Goal: Information Seeking & Learning: Learn about a topic

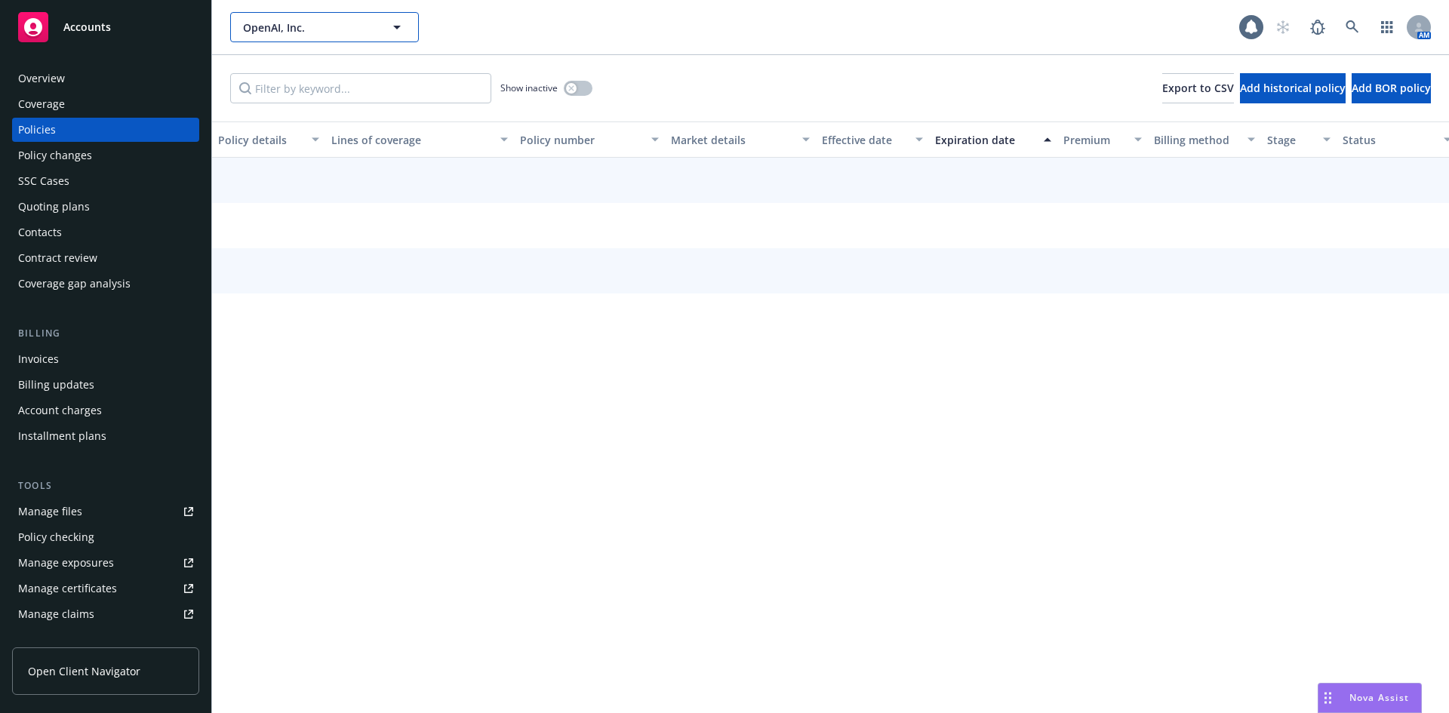
click at [266, 34] on span "OpenAI, Inc." at bounding box center [308, 28] width 131 height 16
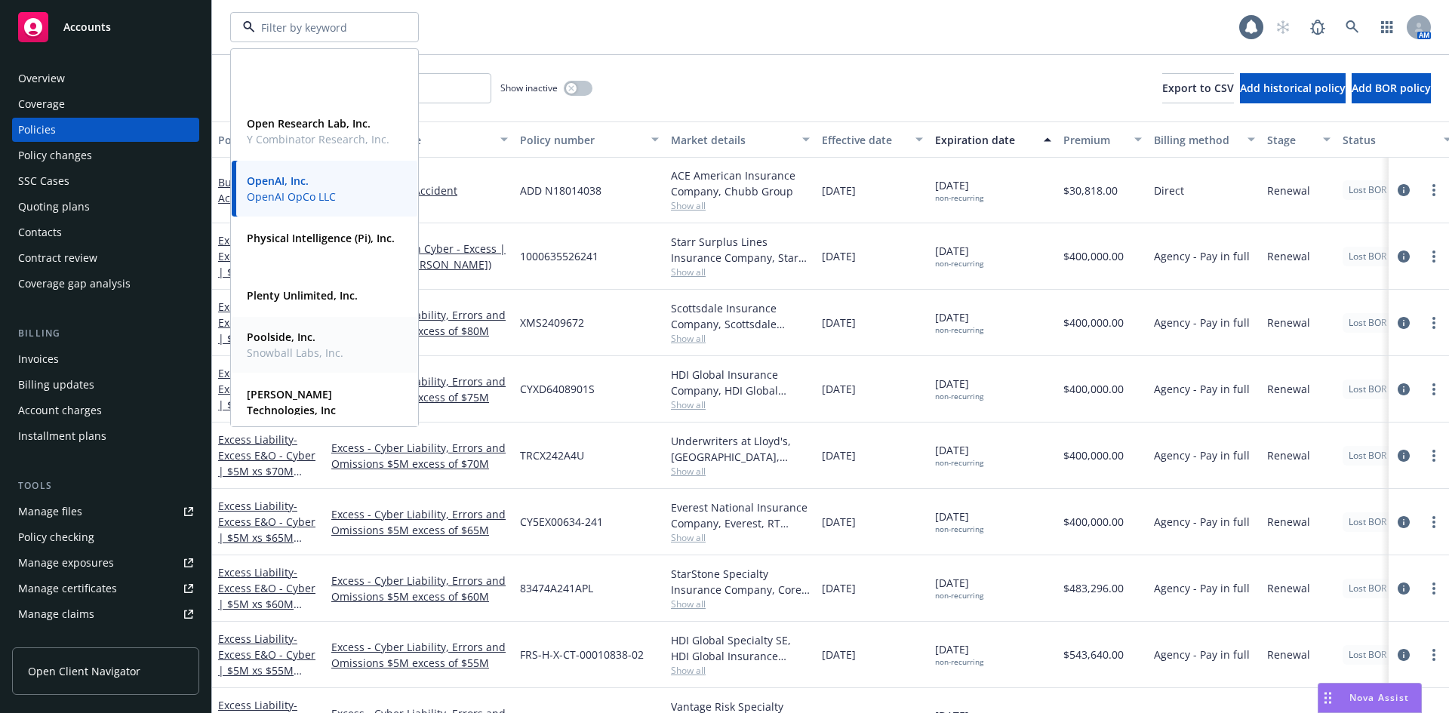
scroll to position [528, 0]
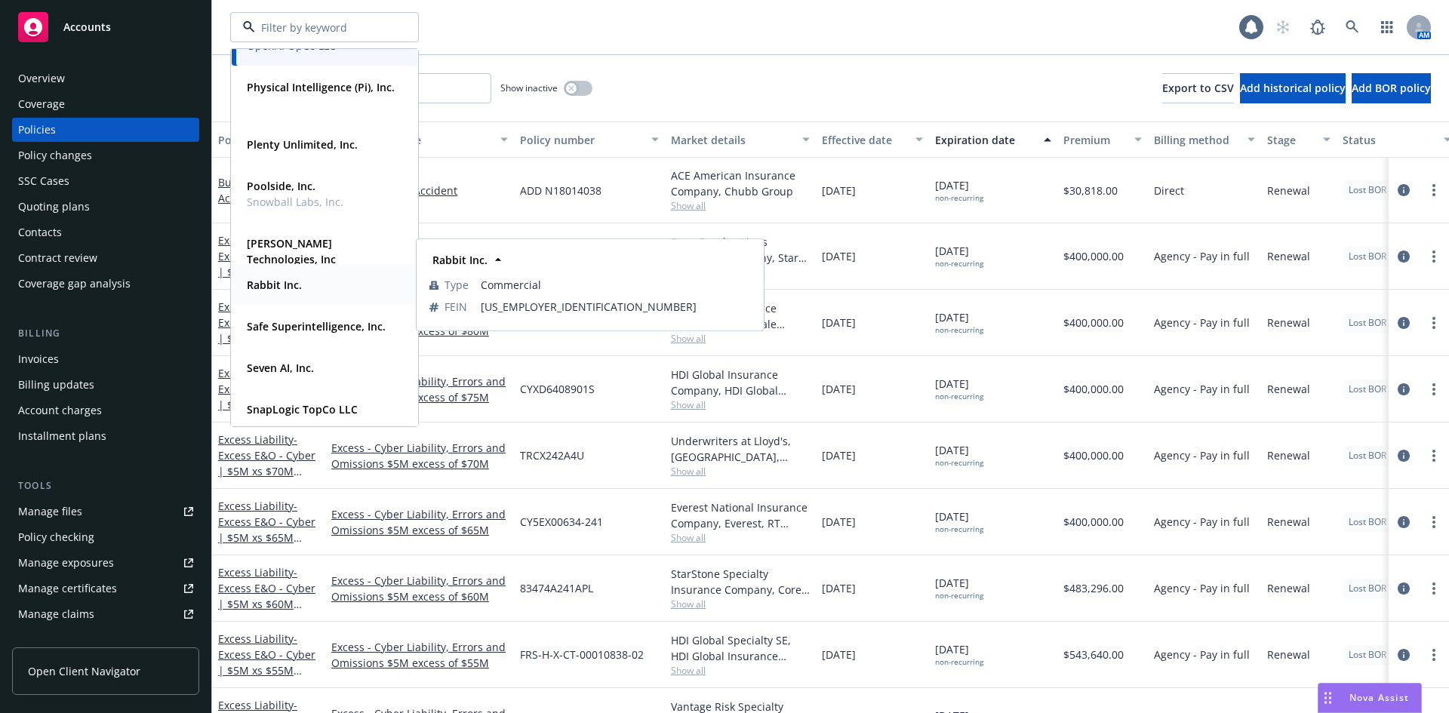
click at [292, 288] on strong "Rabbit Inc." at bounding box center [274, 285] width 55 height 14
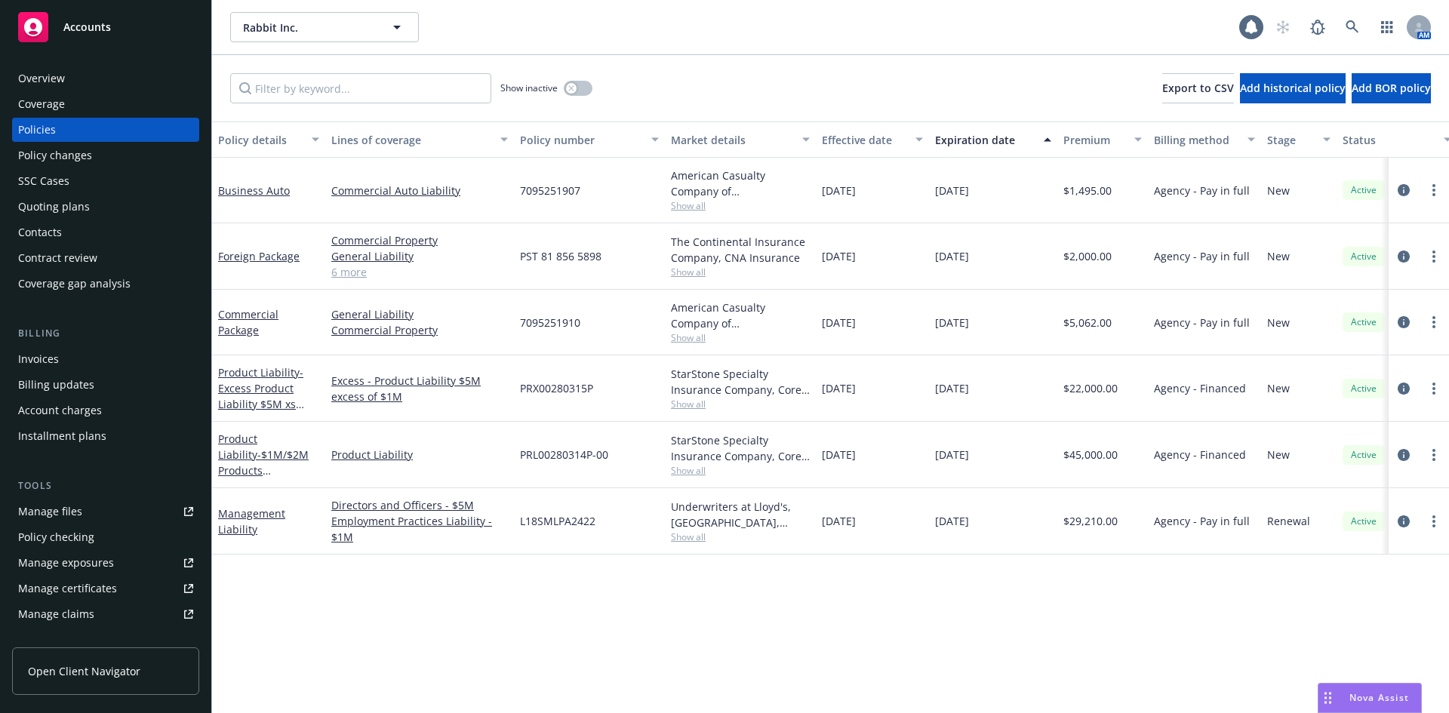
click at [101, 78] on div "Overview" at bounding box center [105, 78] width 175 height 24
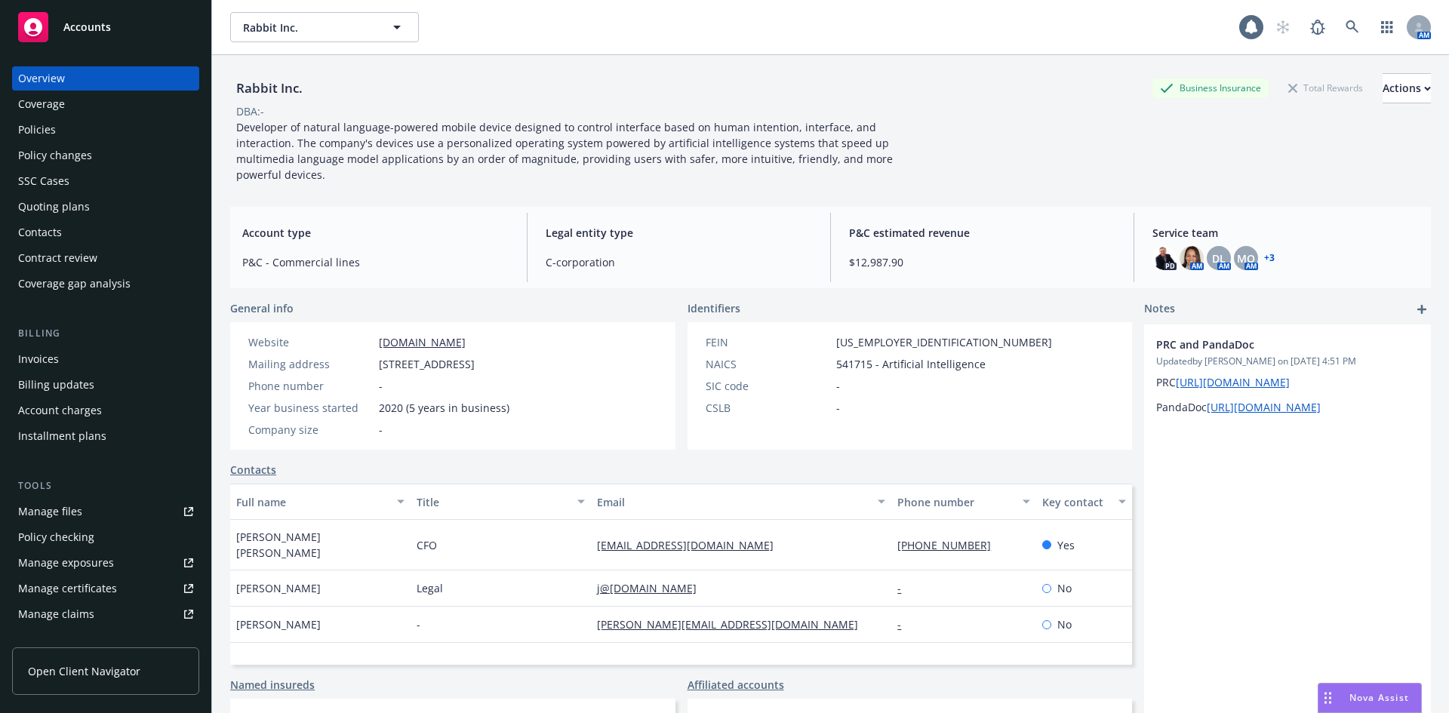
click at [62, 350] on div "Invoices" at bounding box center [105, 359] width 175 height 24
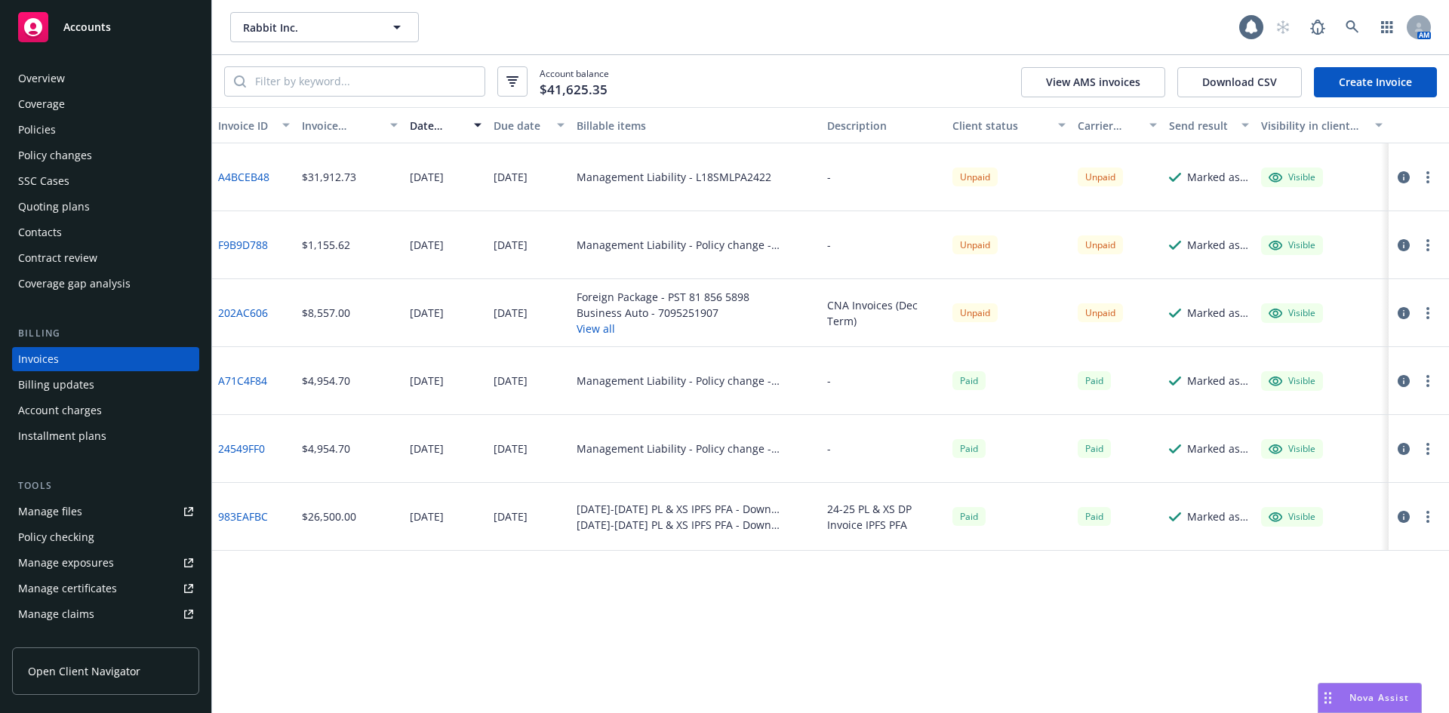
click at [36, 138] on div "Policies" at bounding box center [37, 130] width 38 height 24
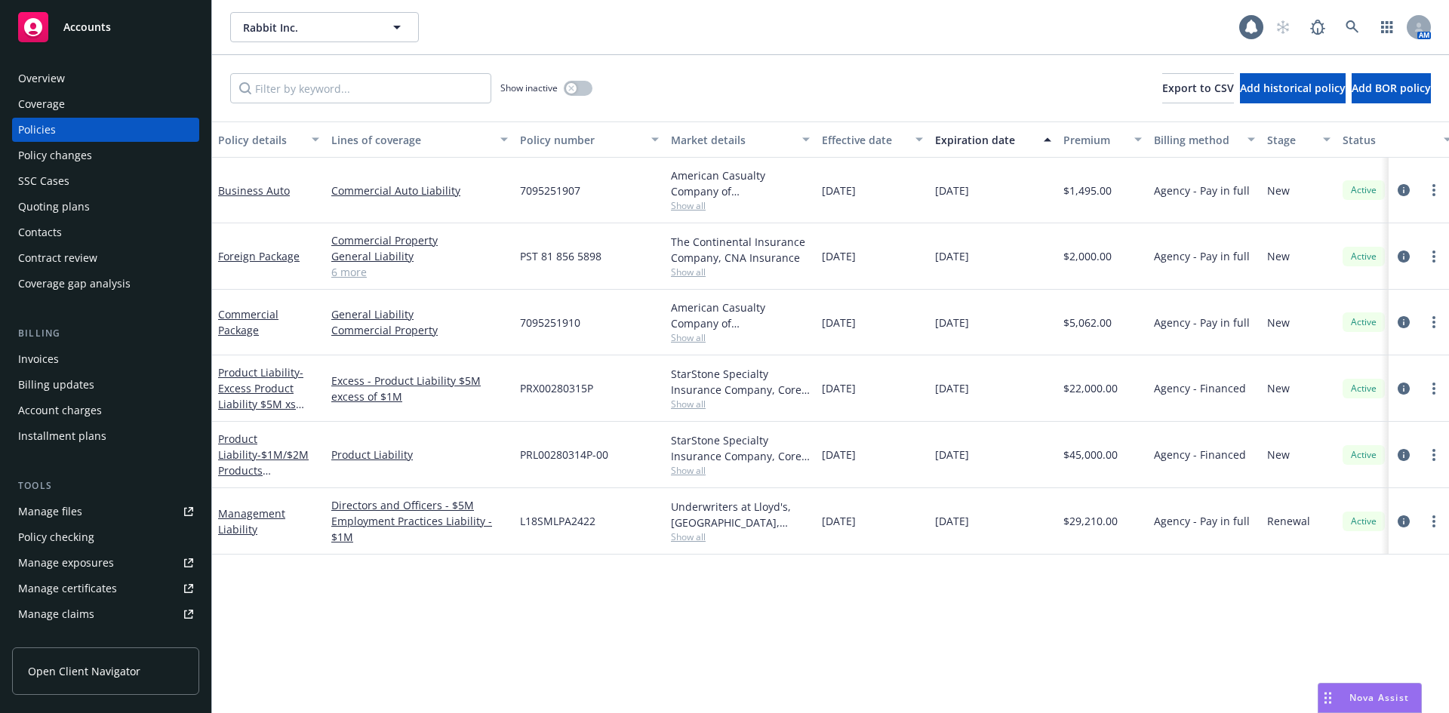
click at [690, 539] on span "Show all" at bounding box center [740, 536] width 139 height 13
click at [1096, 617] on div "Policy details Lines of coverage Policy number Market details Effective date Ex…" at bounding box center [830, 417] width 1237 height 592
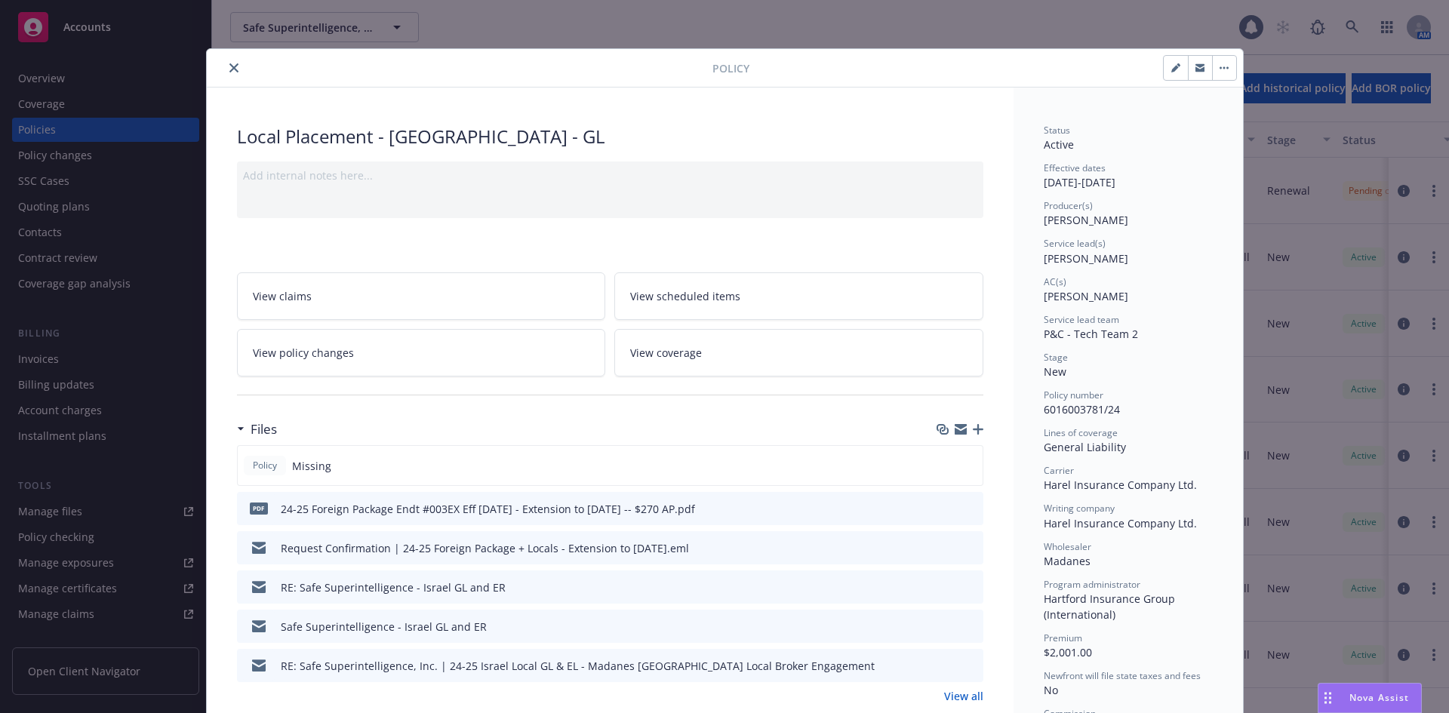
drag, startPoint x: 232, startPoint y: 66, endPoint x: 346, endPoint y: 14, distance: 125.6
click at [231, 66] on icon "close" at bounding box center [233, 67] width 9 height 9
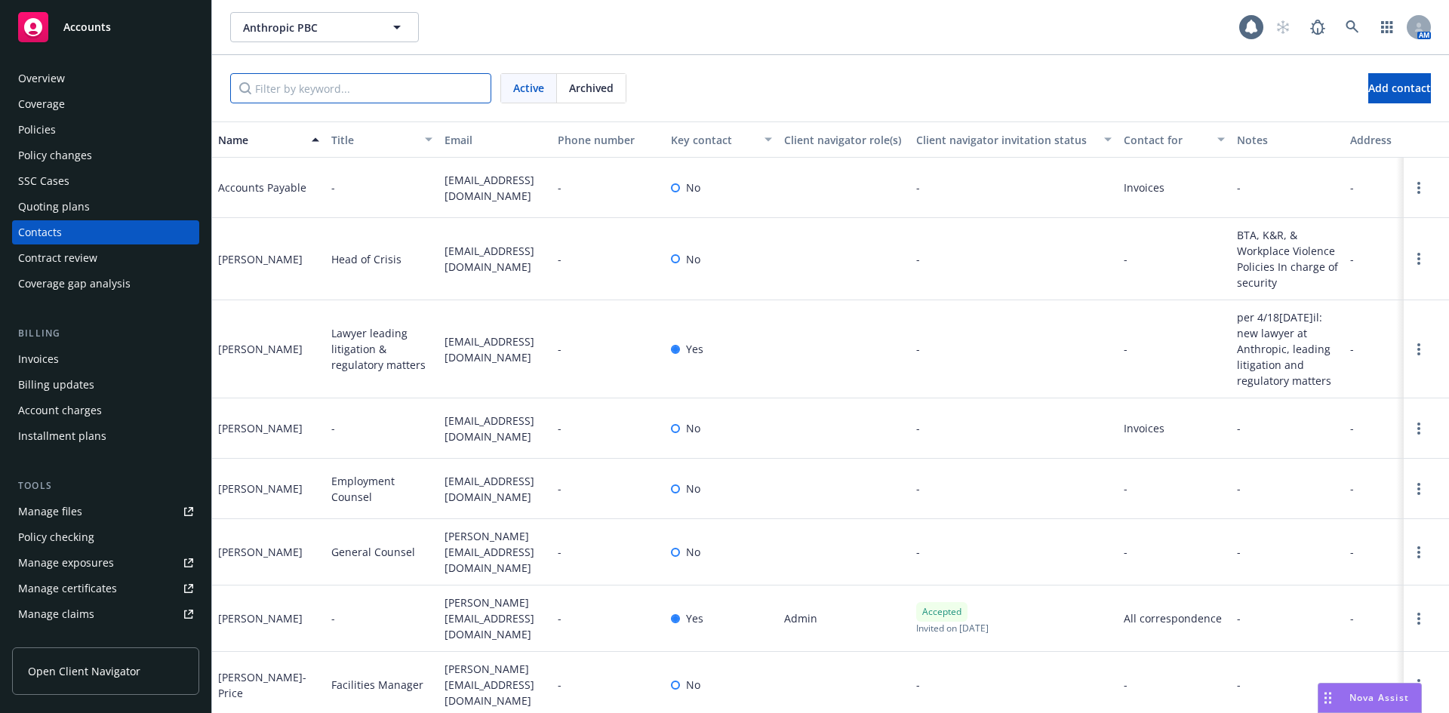
click at [287, 100] on input "Filter by keyword..." at bounding box center [360, 88] width 261 height 30
click at [70, 127] on div "Policies" at bounding box center [105, 130] width 175 height 24
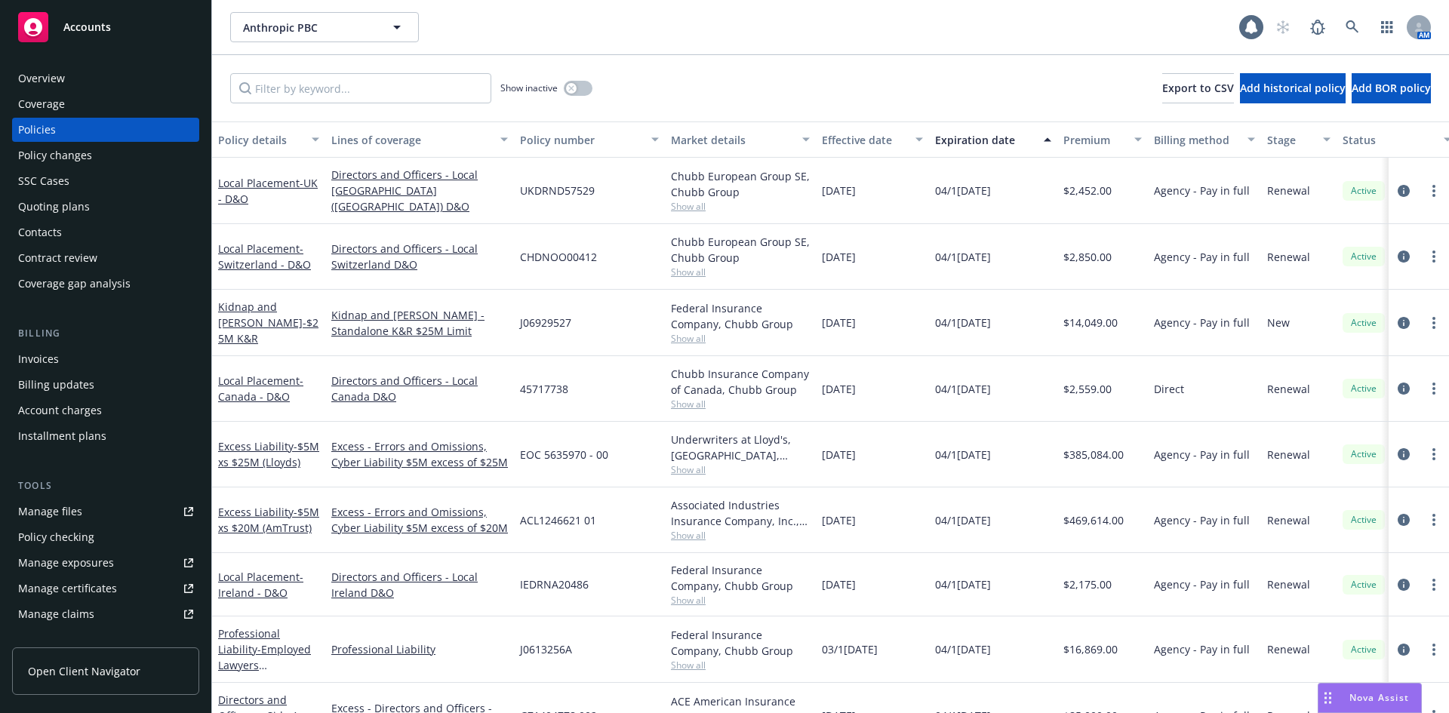
click at [1022, 8] on div "Anthropic PBC Anthropic PBC 1 AM" at bounding box center [830, 27] width 1237 height 54
click at [279, 83] on input "Filter by keyword..." at bounding box center [360, 88] width 261 height 30
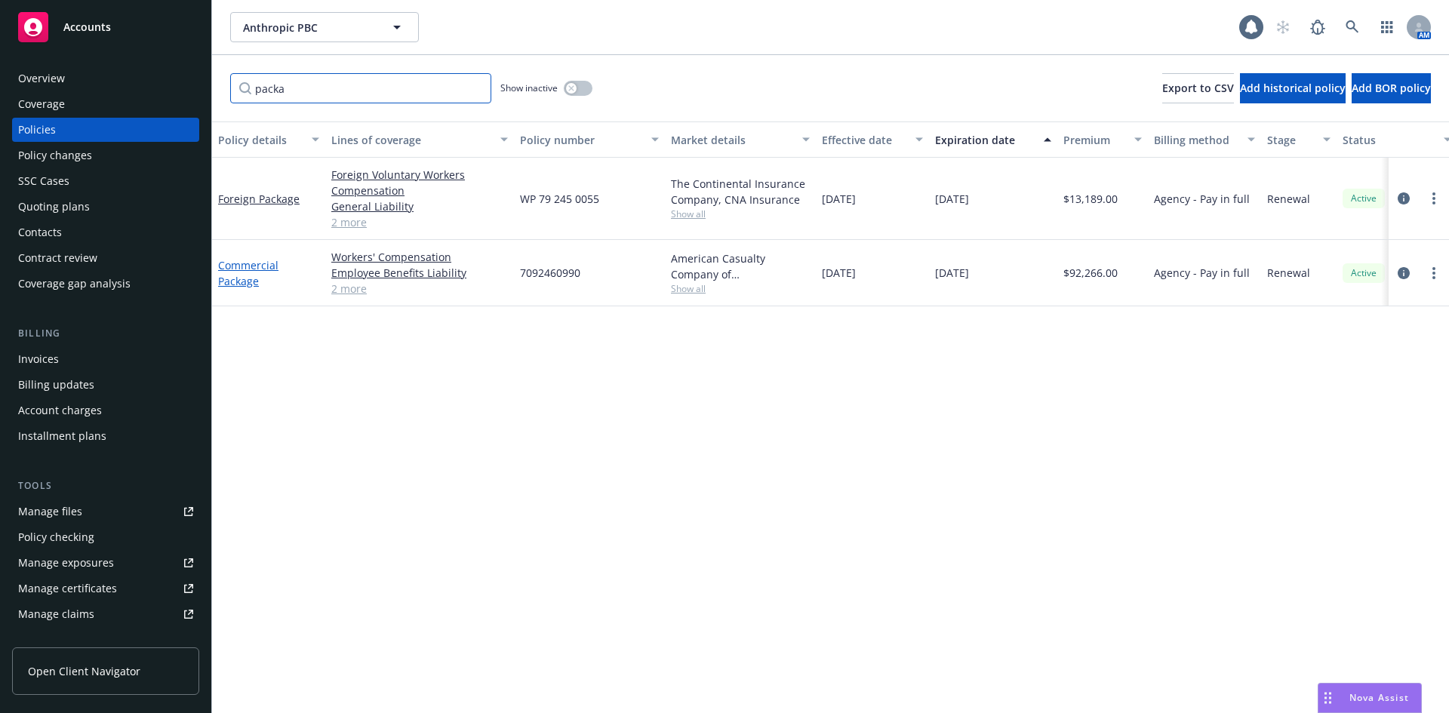
type input "packa"
click at [244, 266] on link "Commercial Package" at bounding box center [248, 273] width 60 height 30
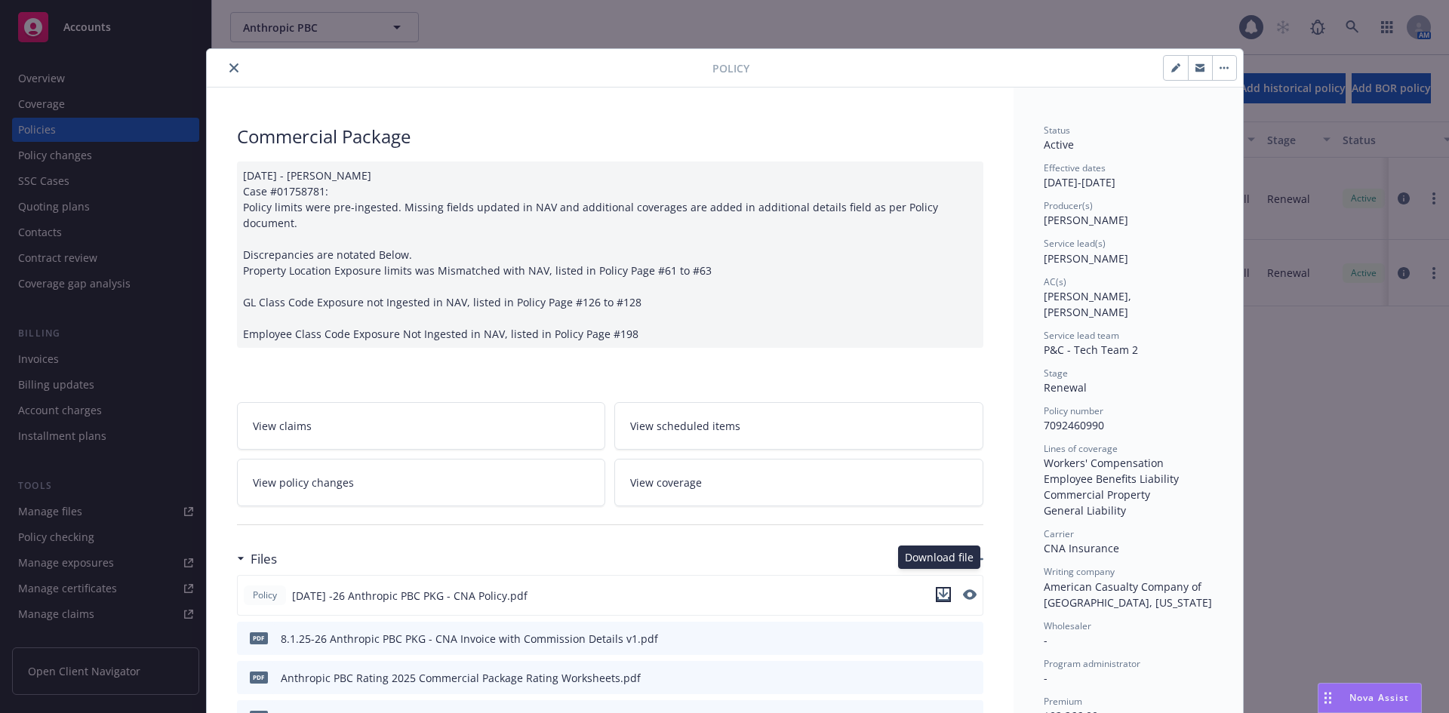
click at [937, 589] on icon "download file" at bounding box center [943, 595] width 12 height 12
click at [1333, 702] on div "Drag to move" at bounding box center [1327, 698] width 19 height 29
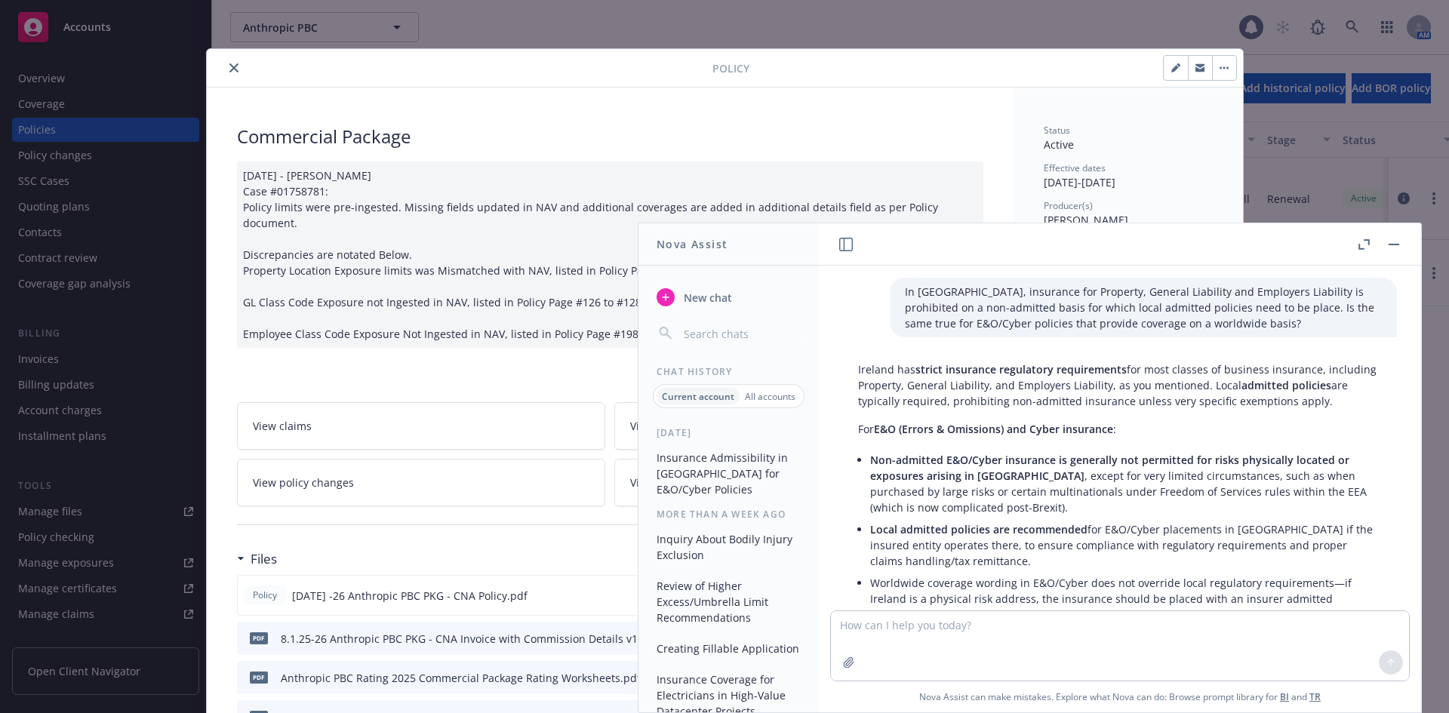
click at [715, 294] on span "New chat" at bounding box center [706, 298] width 51 height 16
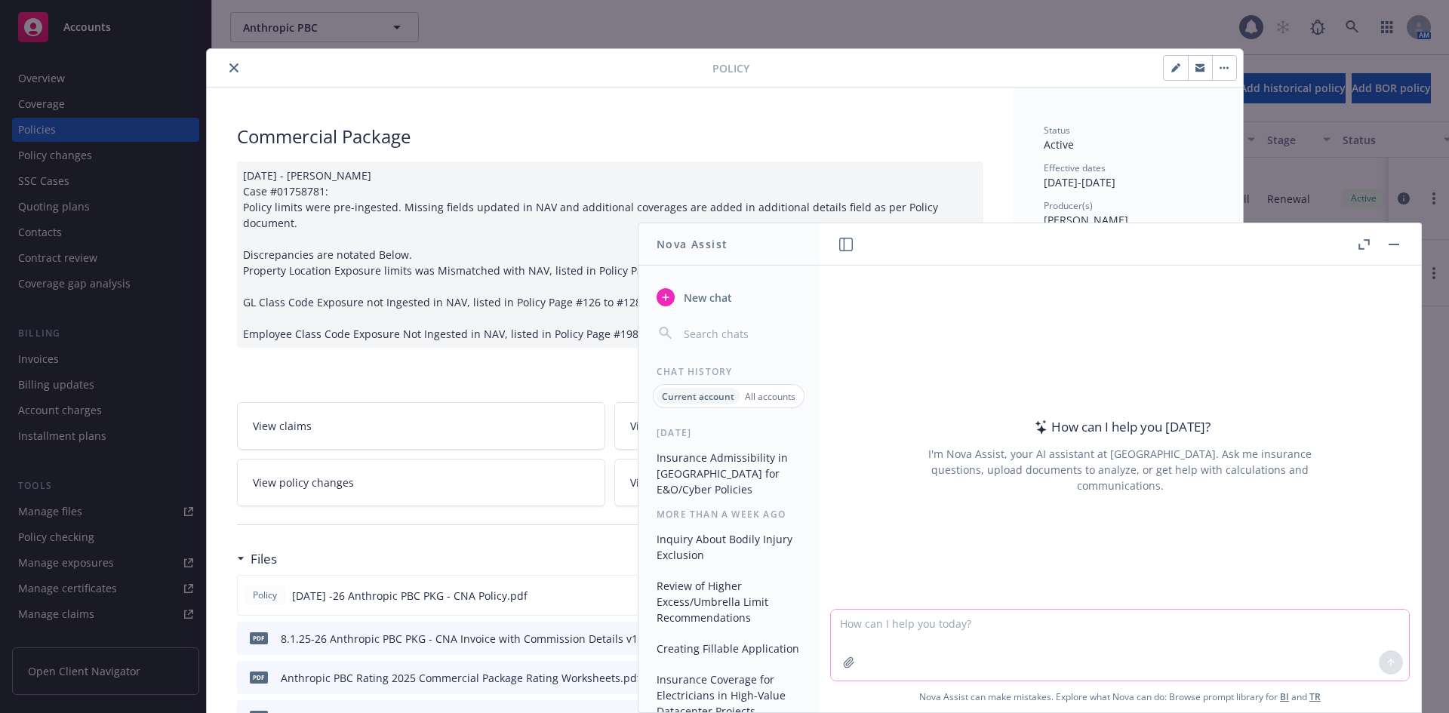
click at [947, 628] on textarea at bounding box center [1120, 645] width 578 height 71
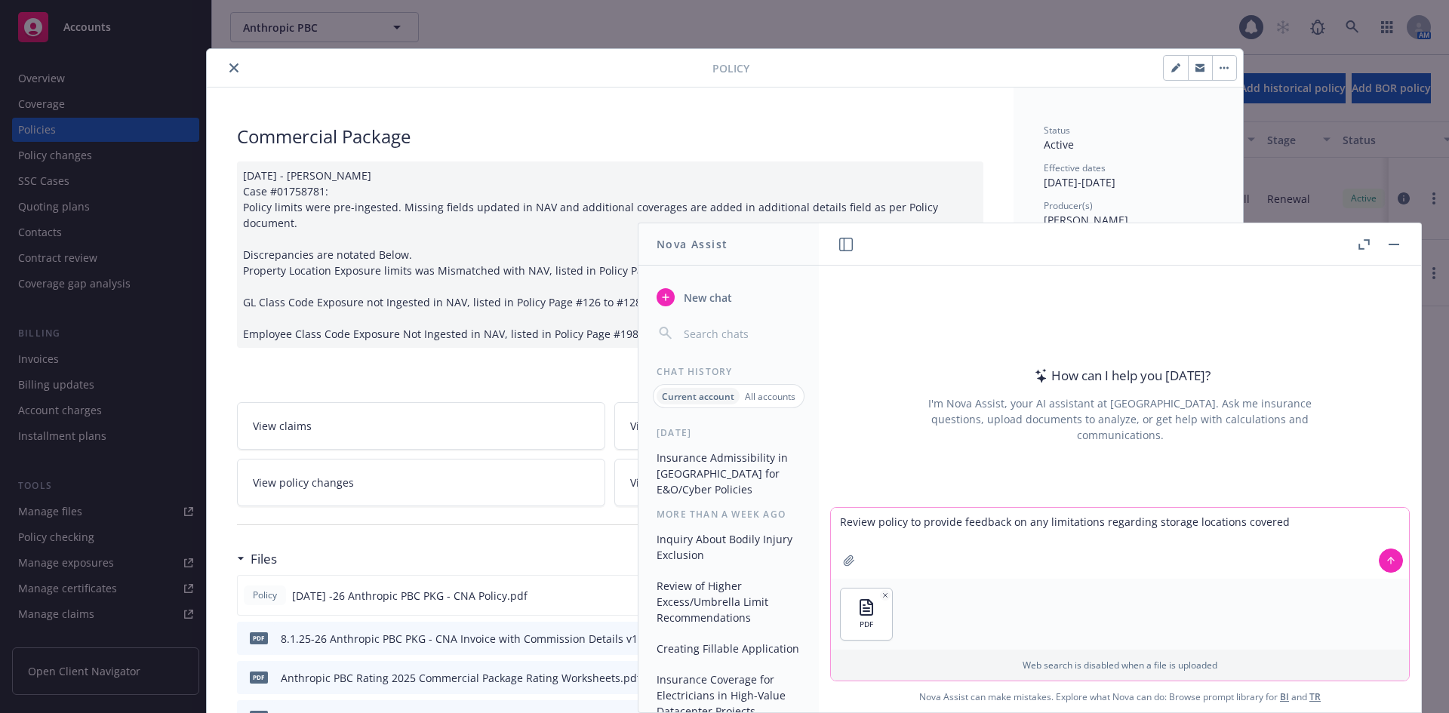
click at [1277, 547] on textarea "Review policy to provide feedback on any limitations regarding storage location…" at bounding box center [1120, 543] width 578 height 71
paste textarea "at unspecified locations"
click at [1335, 522] on textarea "Review policy to provide feedback on any limitations regarding storage location…" at bounding box center [1120, 543] width 578 height 71
click at [969, 539] on textarea "Review policy to provide feedback on any limitations regarding storage location…" at bounding box center [1120, 543] width 578 height 71
type textarea "Review policy to provide feedback on any limitations regarding storage location…"
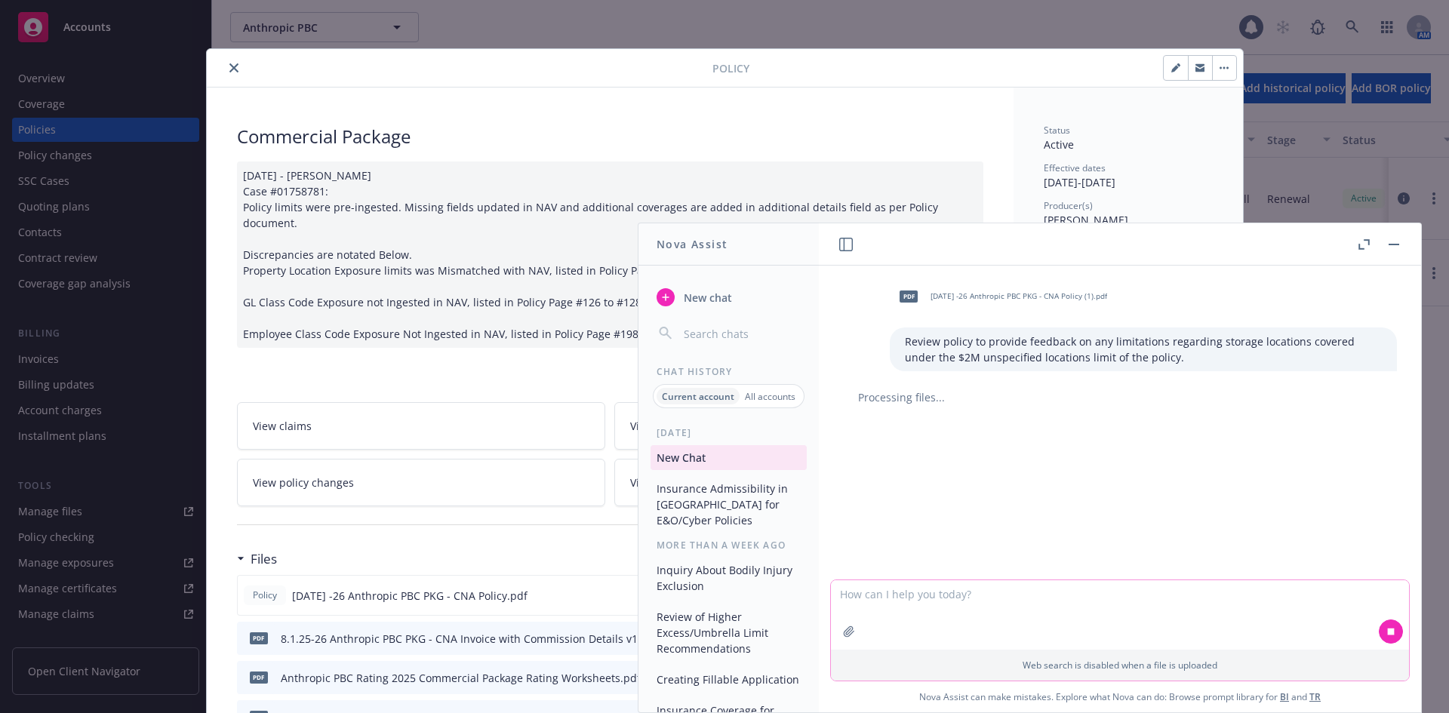
click at [1000, 598] on textarea at bounding box center [1120, 614] width 578 height 69
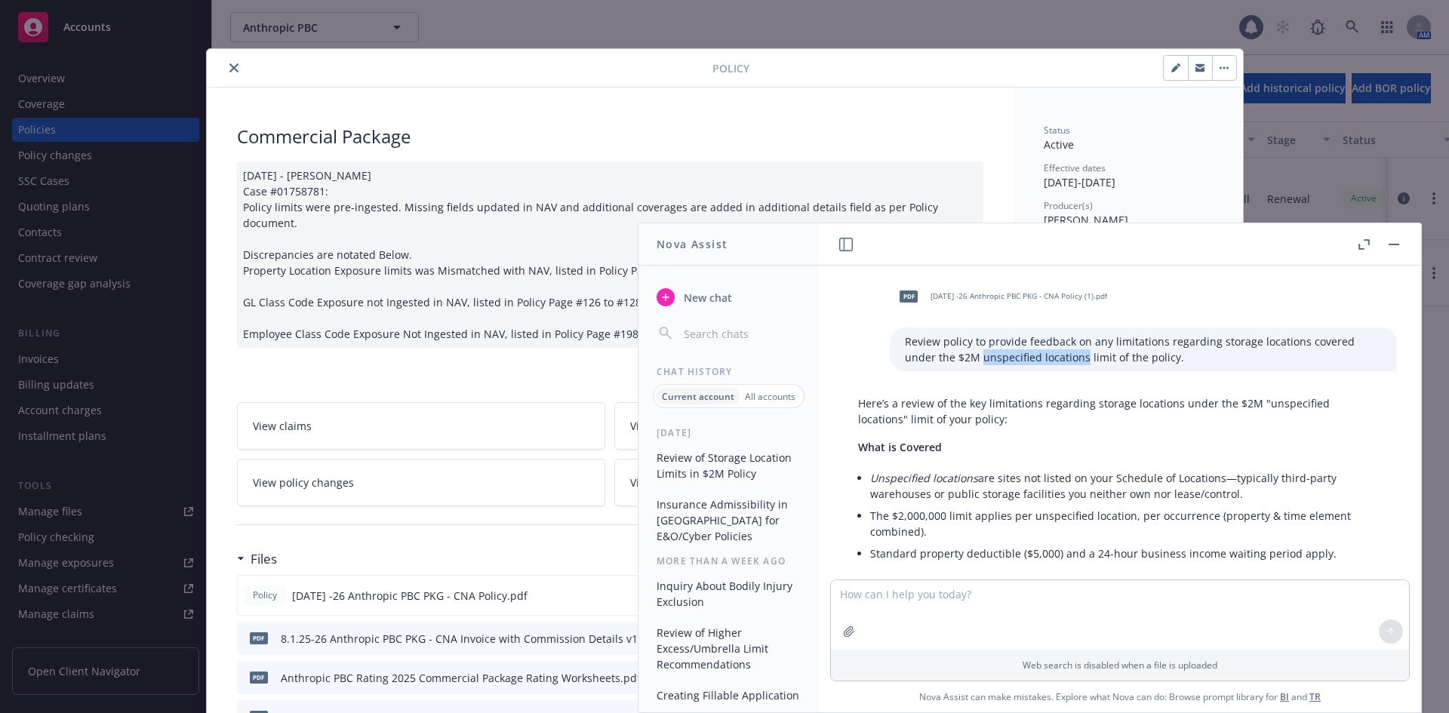
drag, startPoint x: 925, startPoint y: 358, endPoint x: 1025, endPoint y: 355, distance: 100.4
click at [1028, 355] on p "Review policy to provide feedback on any limitations regarding storage location…" at bounding box center [1143, 349] width 477 height 32
copy p "unspecified locations"
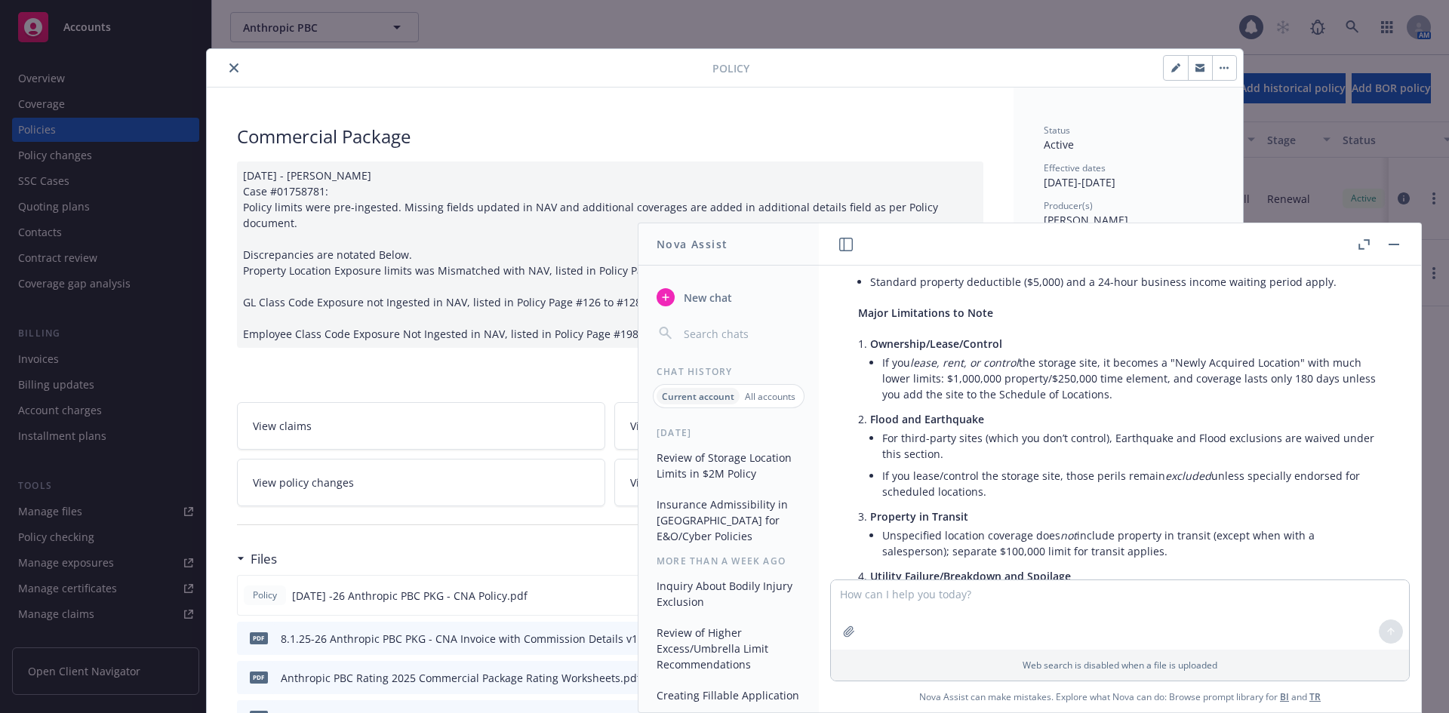
scroll to position [275, 0]
click at [1320, 605] on textarea at bounding box center [1120, 614] width 578 height 69
paste textarea "E. Property at Unspecified Locations Coverage . Property Damage and Time Elemen…"
type textarea "Summarize this policy provision: E. Property at Unspecified Locations Coverage …"
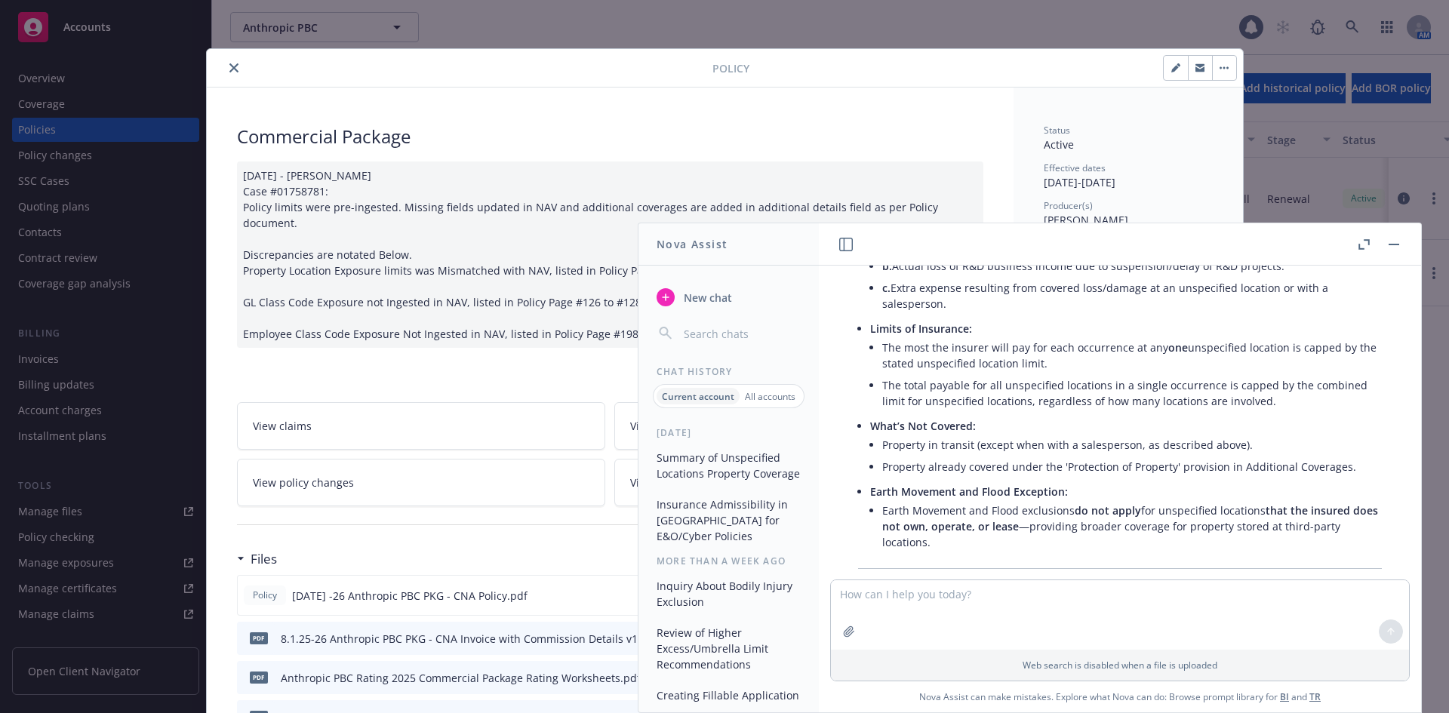
scroll to position [2368, 0]
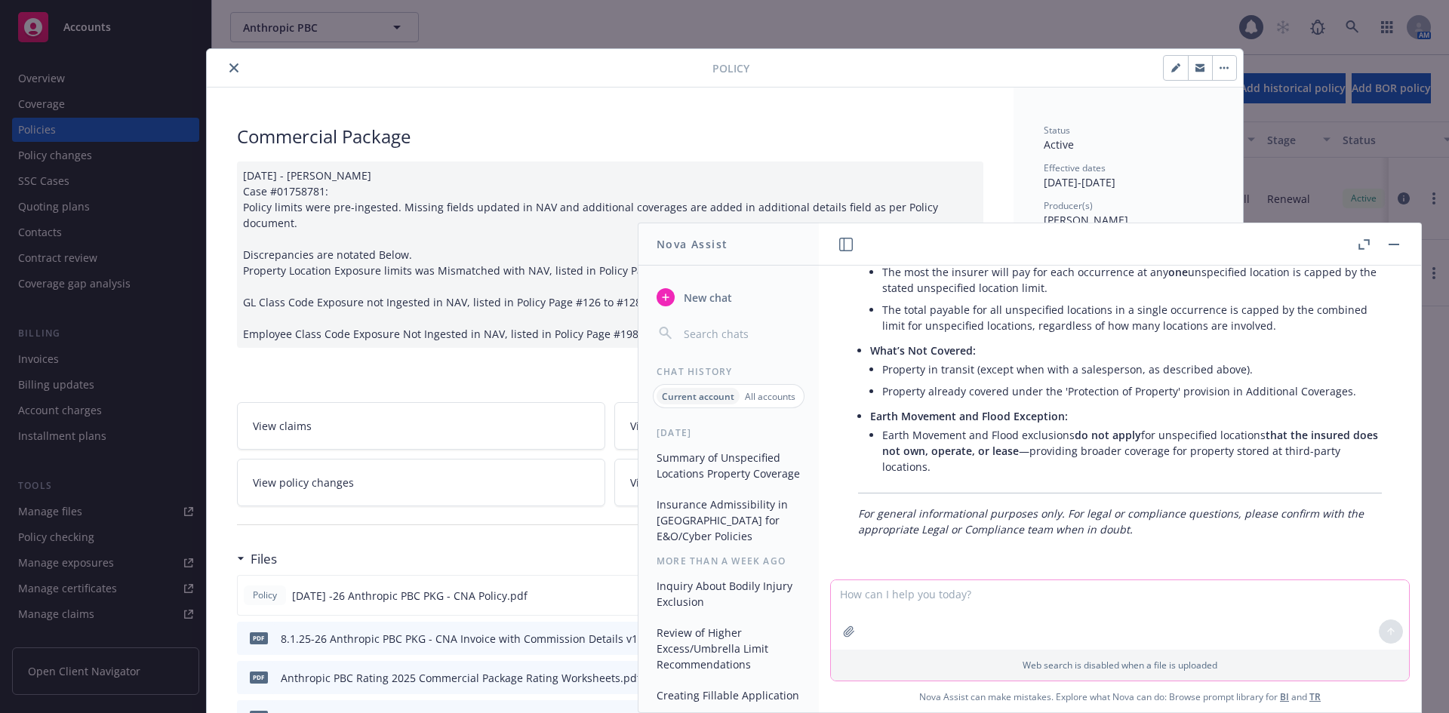
drag, startPoint x: 958, startPoint y: 600, endPoint x: 971, endPoint y: 579, distance: 24.1
click at [958, 600] on textarea at bounding box center [1120, 614] width 578 height 69
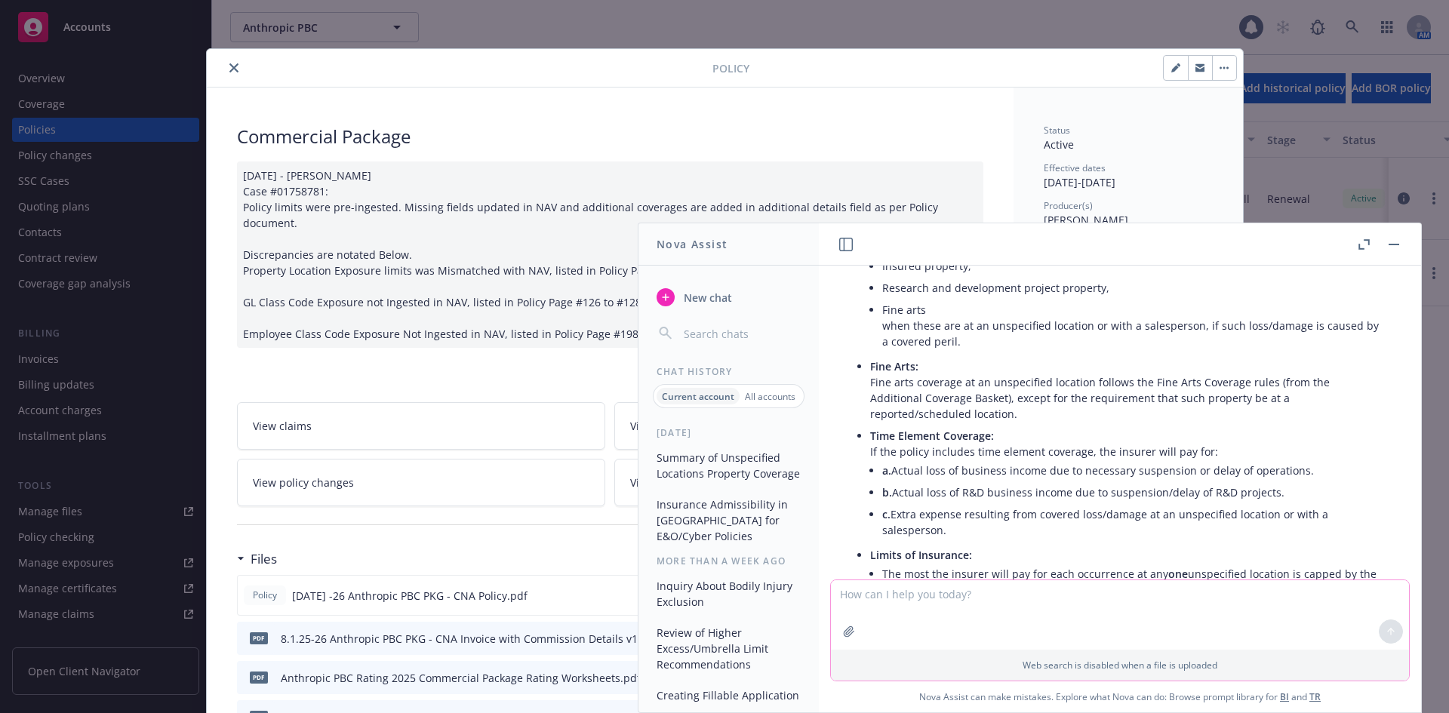
scroll to position [1915, 0]
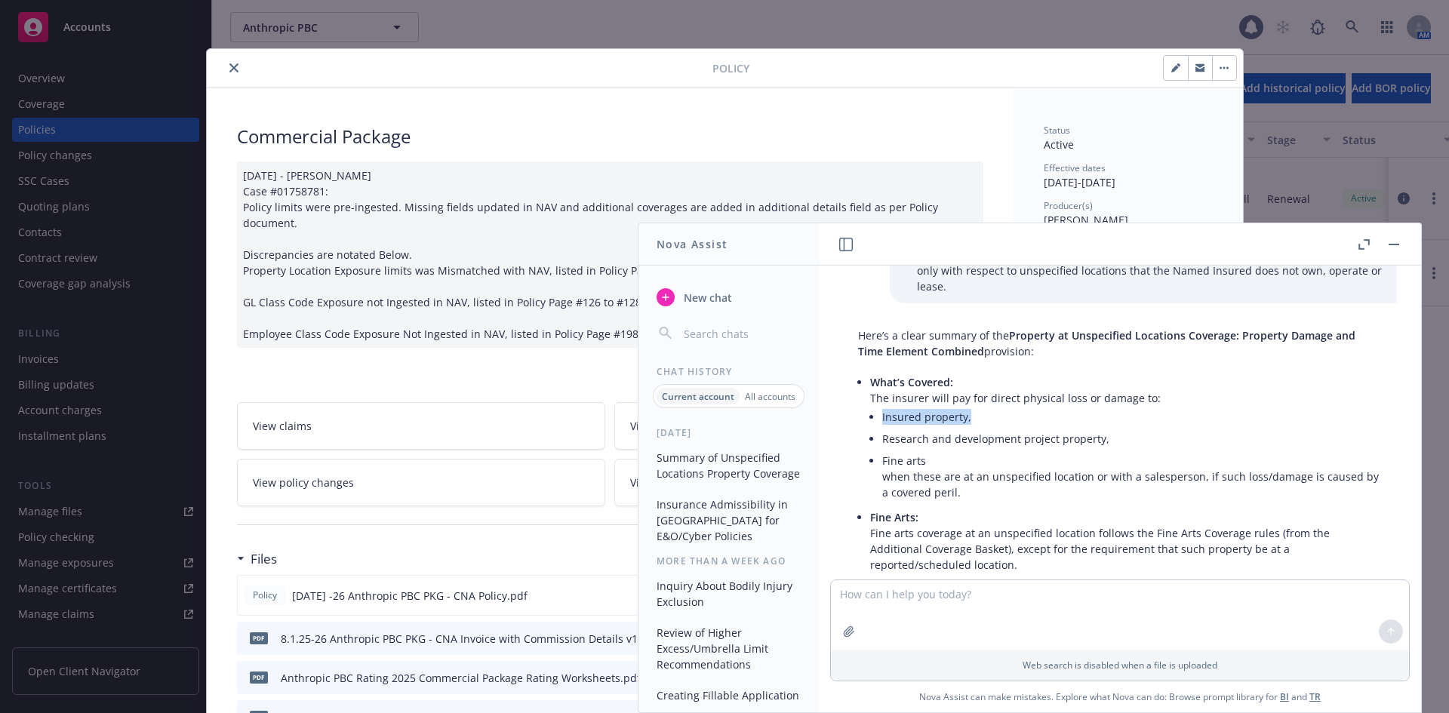
drag, startPoint x: 970, startPoint y: 416, endPoint x: 880, endPoint y: 421, distance: 89.9
click at [880, 421] on li "What’s Covered: The insurer will pay for direct physical loss or damage to: Ins…" at bounding box center [1126, 438] width 512 height 135
copy li "Insured property,"
click at [940, 616] on textarea at bounding box center [1120, 614] width 578 height 69
paste textarea "Insured property,"
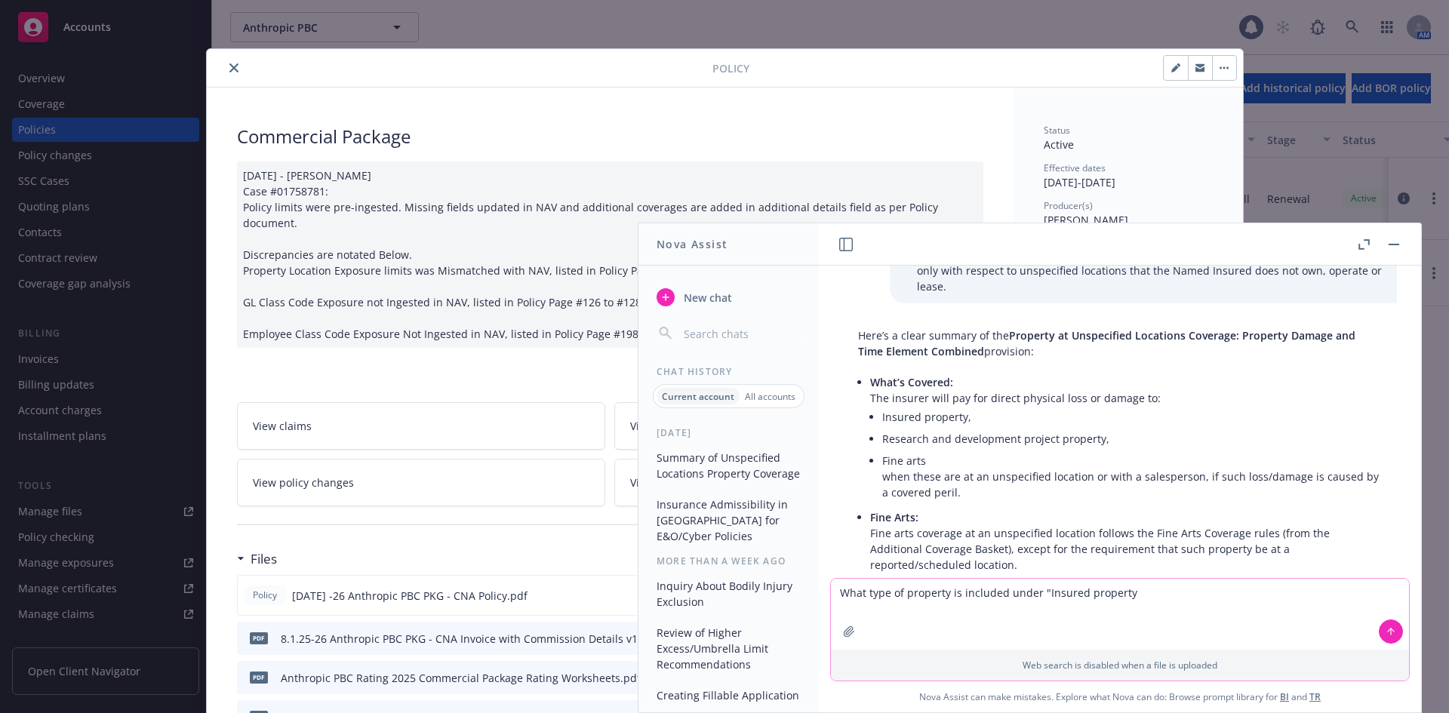
type textarea "What type of property is included under "Insured property""
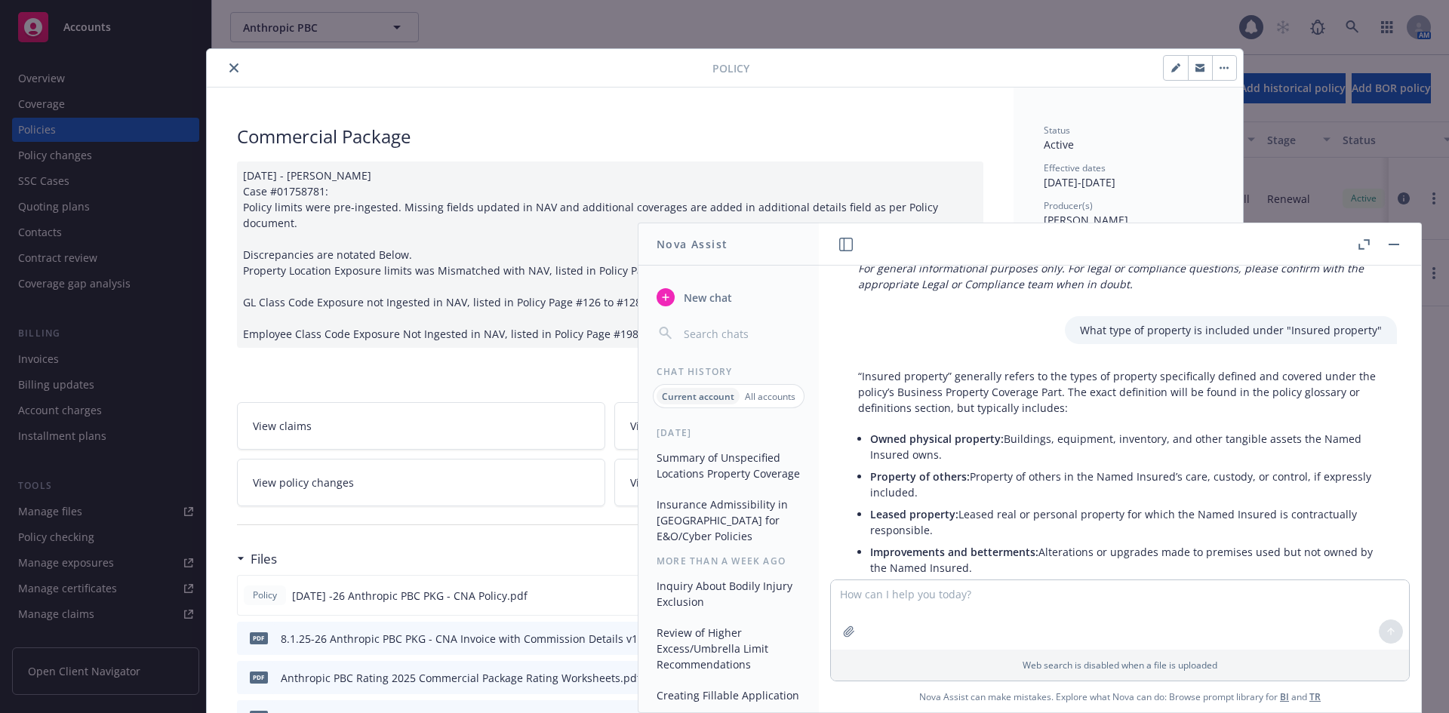
scroll to position [2688, 0]
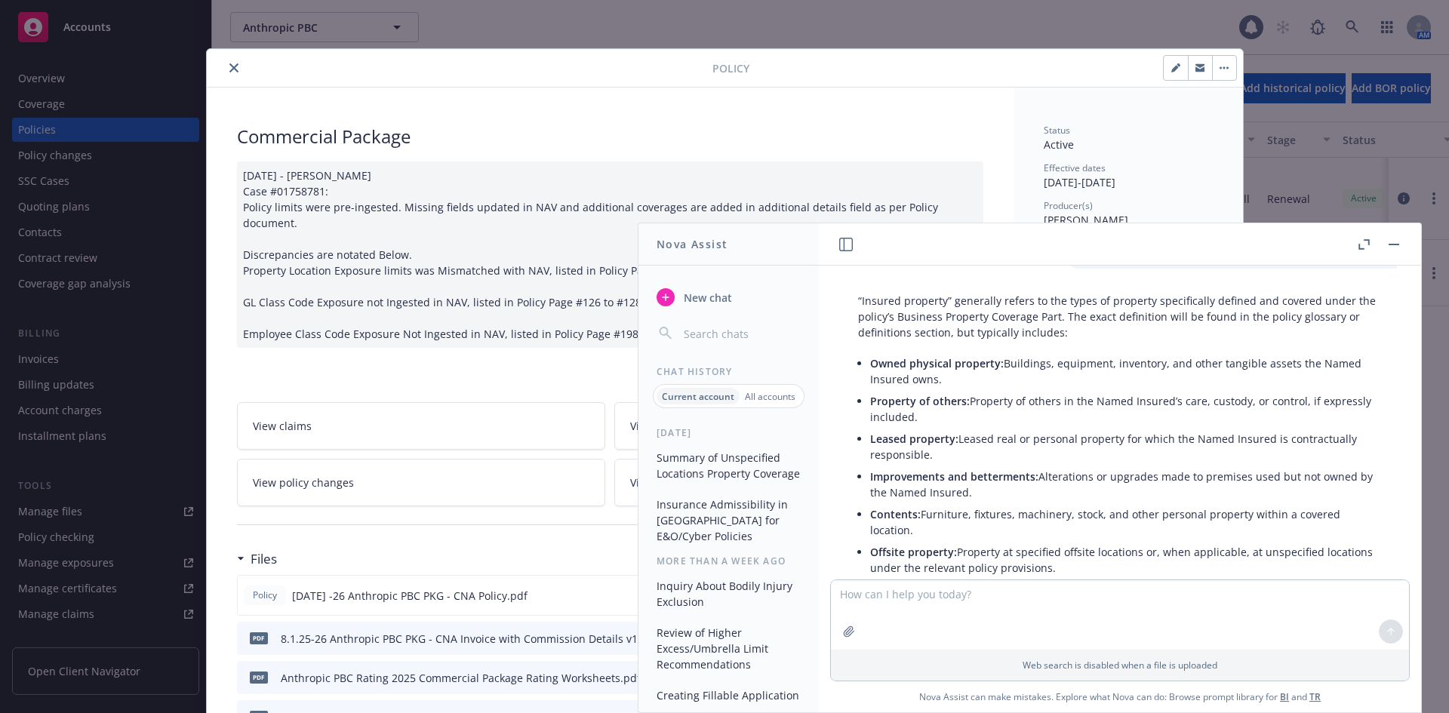
click at [845, 245] on icon "button" at bounding box center [846, 245] width 14 height 14
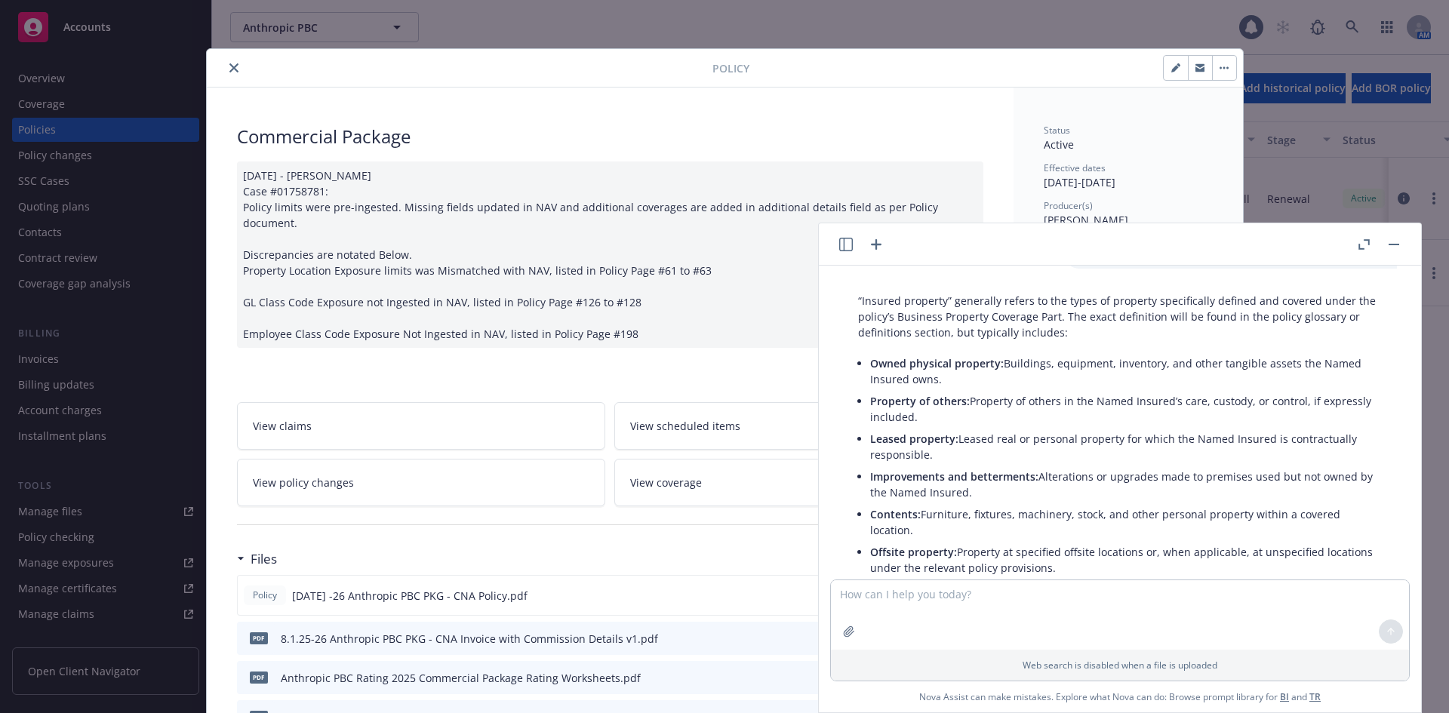
click at [844, 244] on icon "button" at bounding box center [846, 245] width 14 height 14
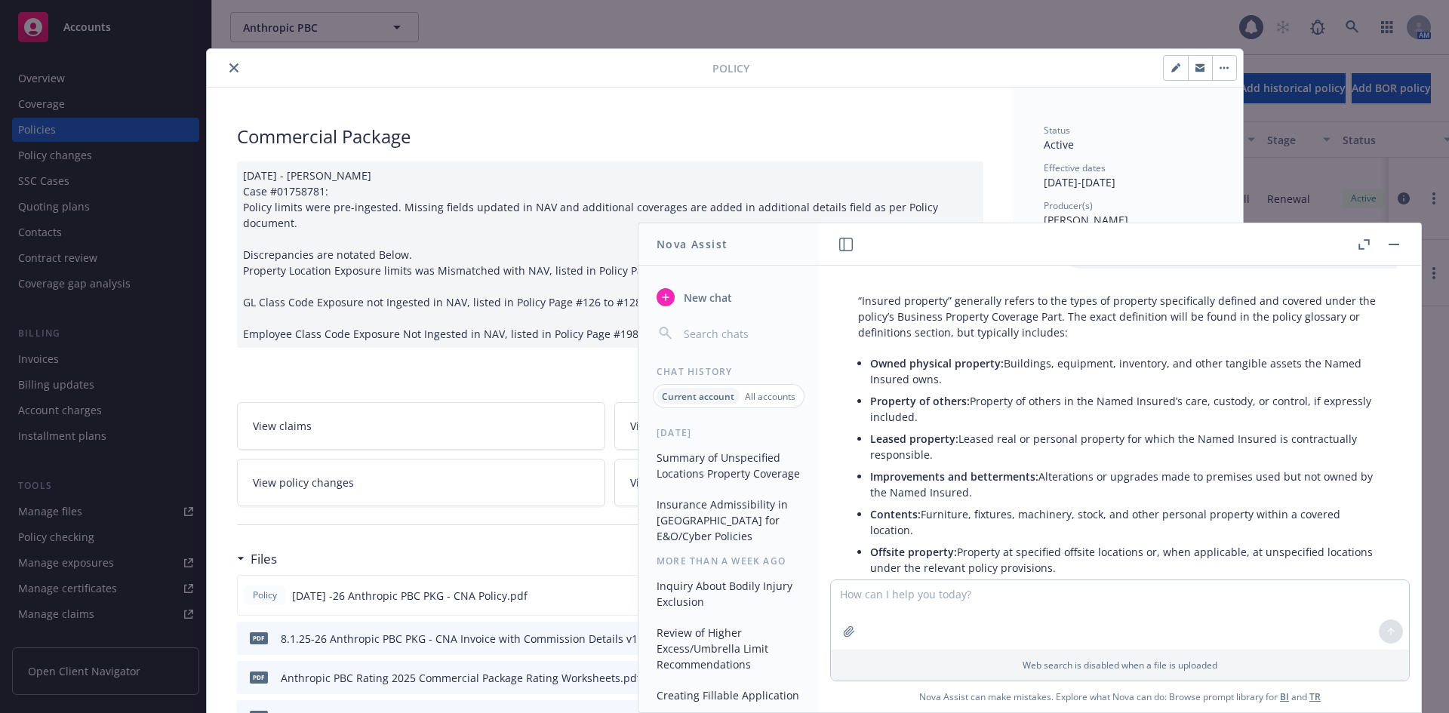
click at [693, 302] on span "New chat" at bounding box center [706, 298] width 51 height 16
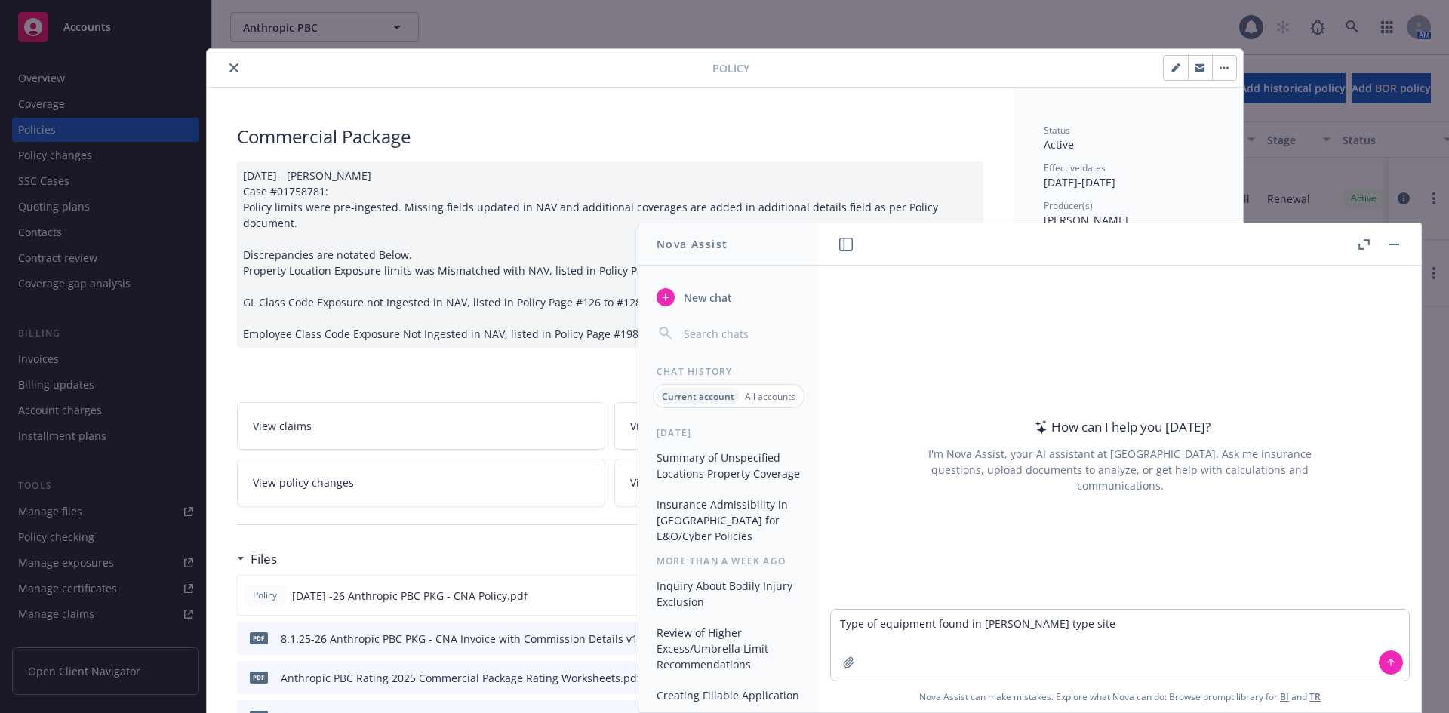
type textarea "Type of equipment found in [PERSON_NAME] type sites"
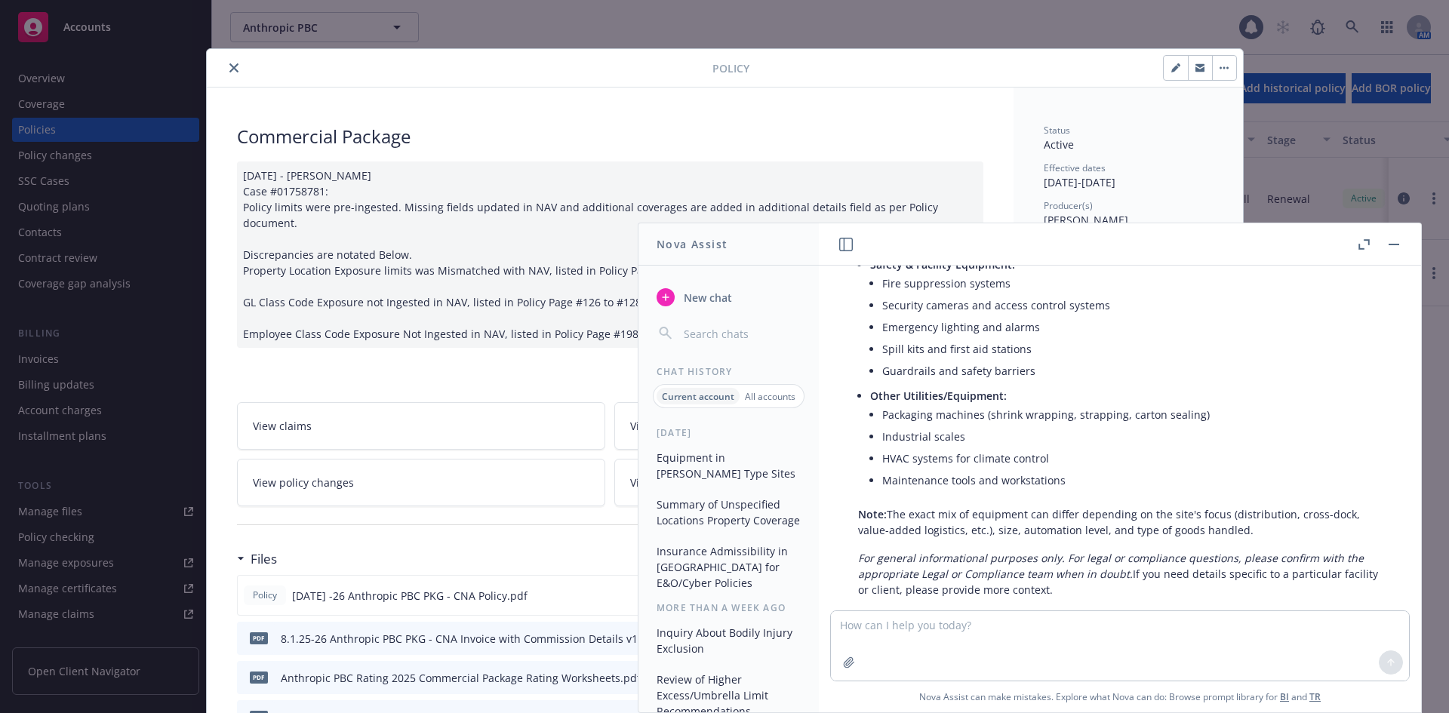
scroll to position [647, 0]
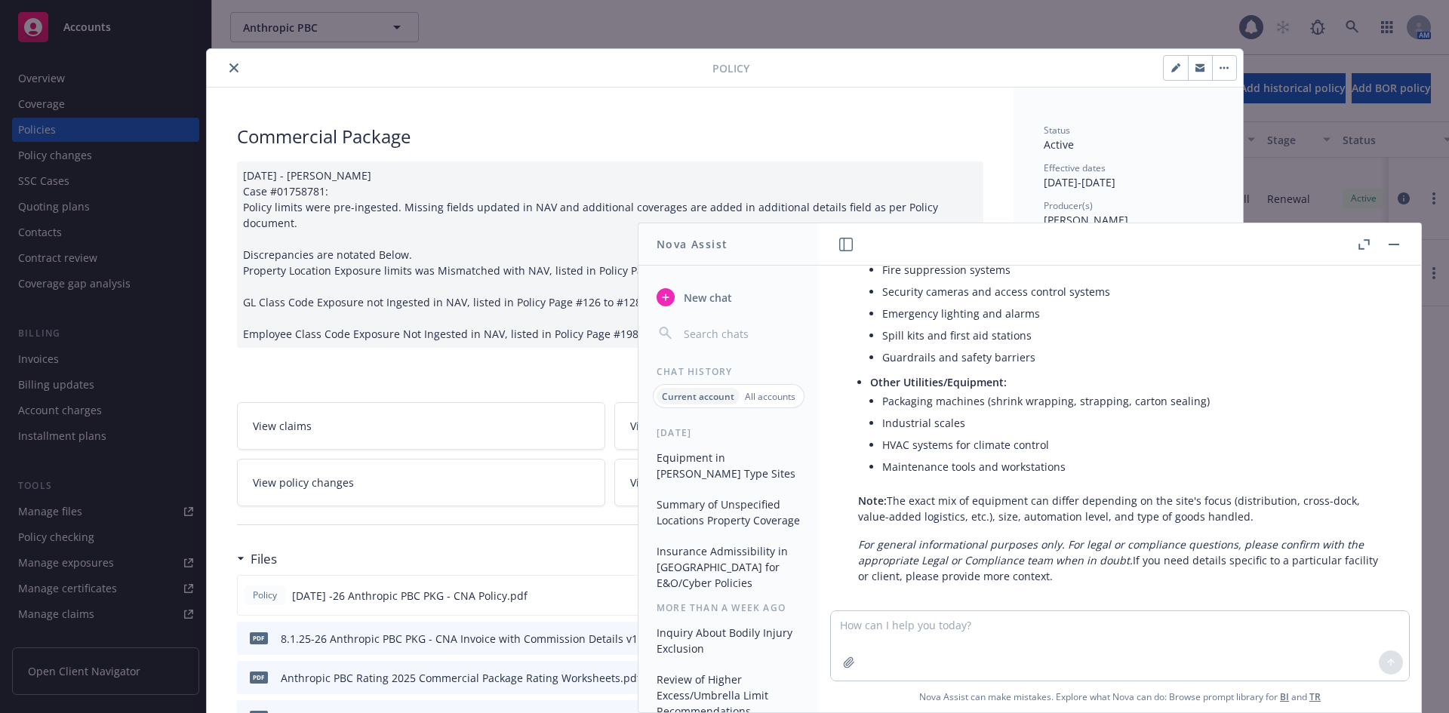
click at [505, 14] on div "Policy Commercial Package [DATE] - [PERSON_NAME] Case #01758781: Policy limits …" at bounding box center [724, 356] width 1449 height 713
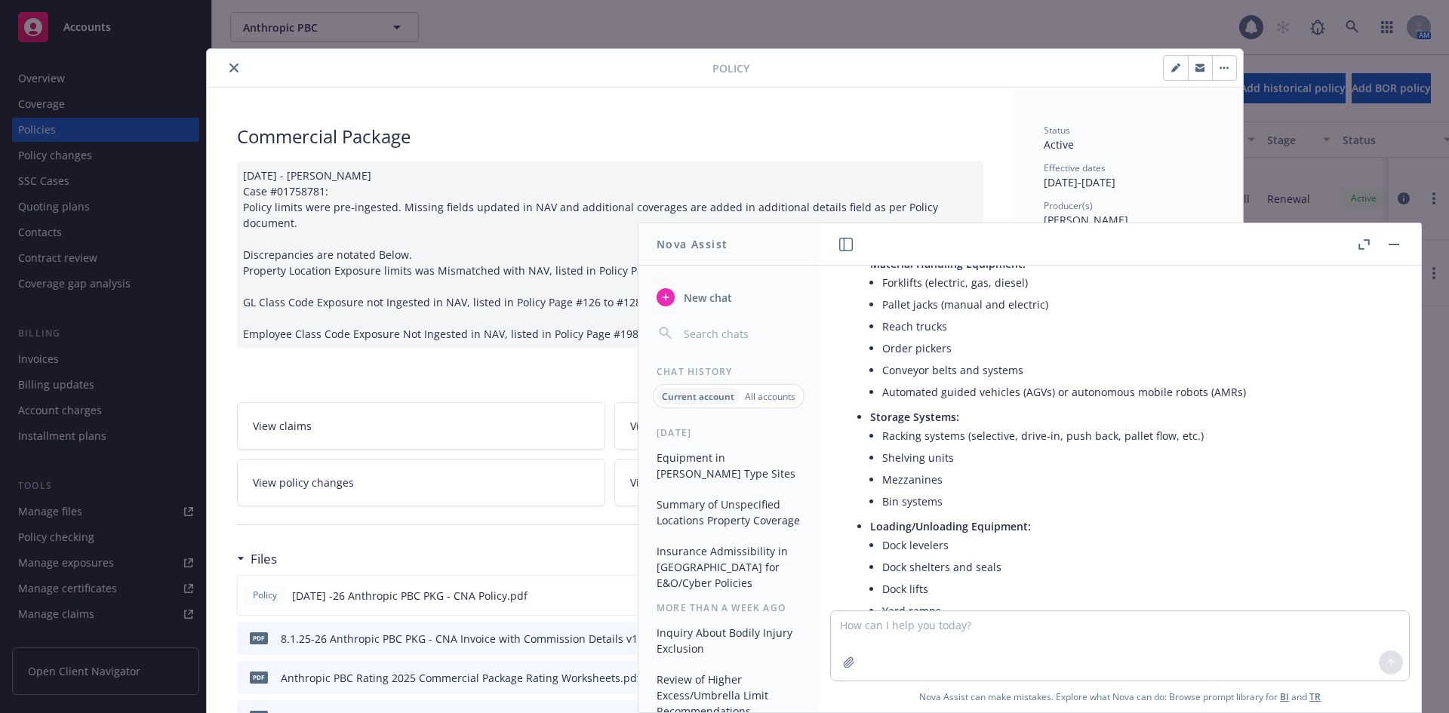
scroll to position [0, 0]
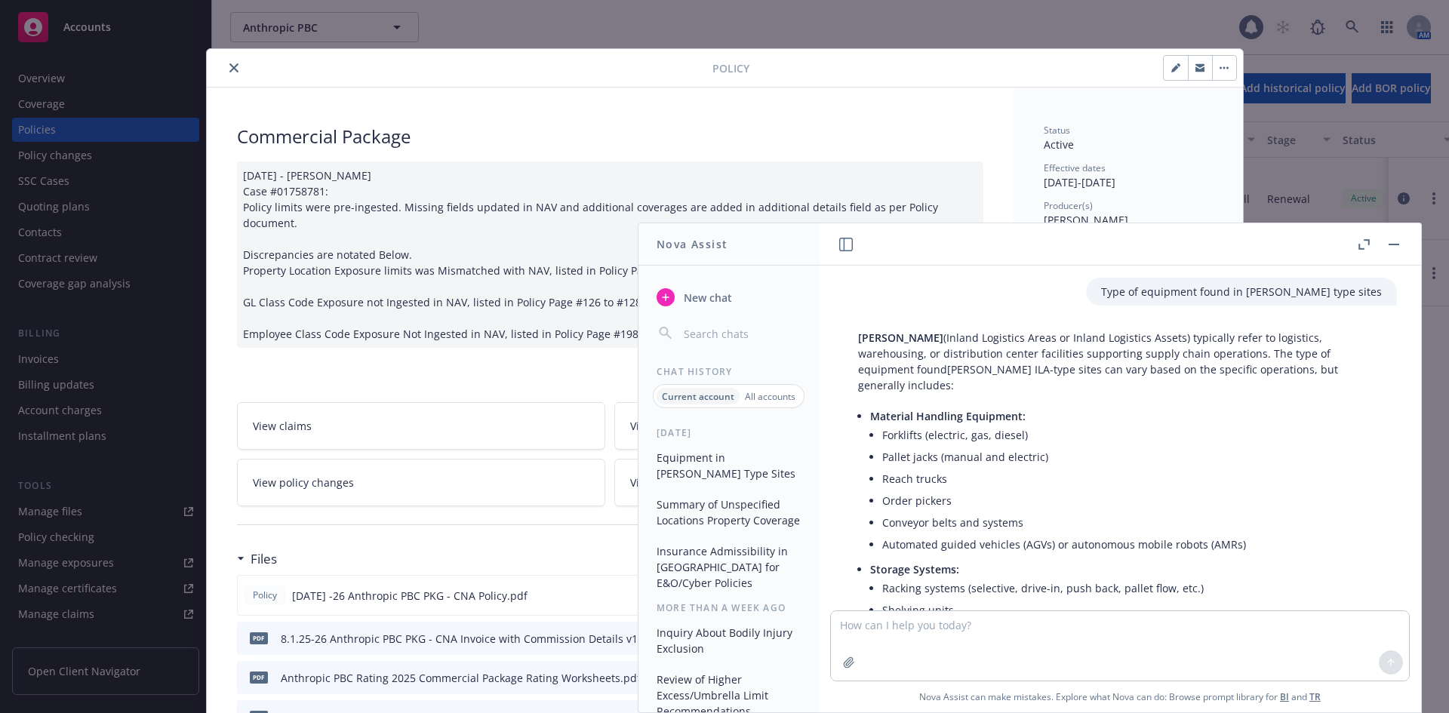
click at [727, 496] on button "Summary of Unspecified Locations Property Coverage" at bounding box center [728, 512] width 156 height 41
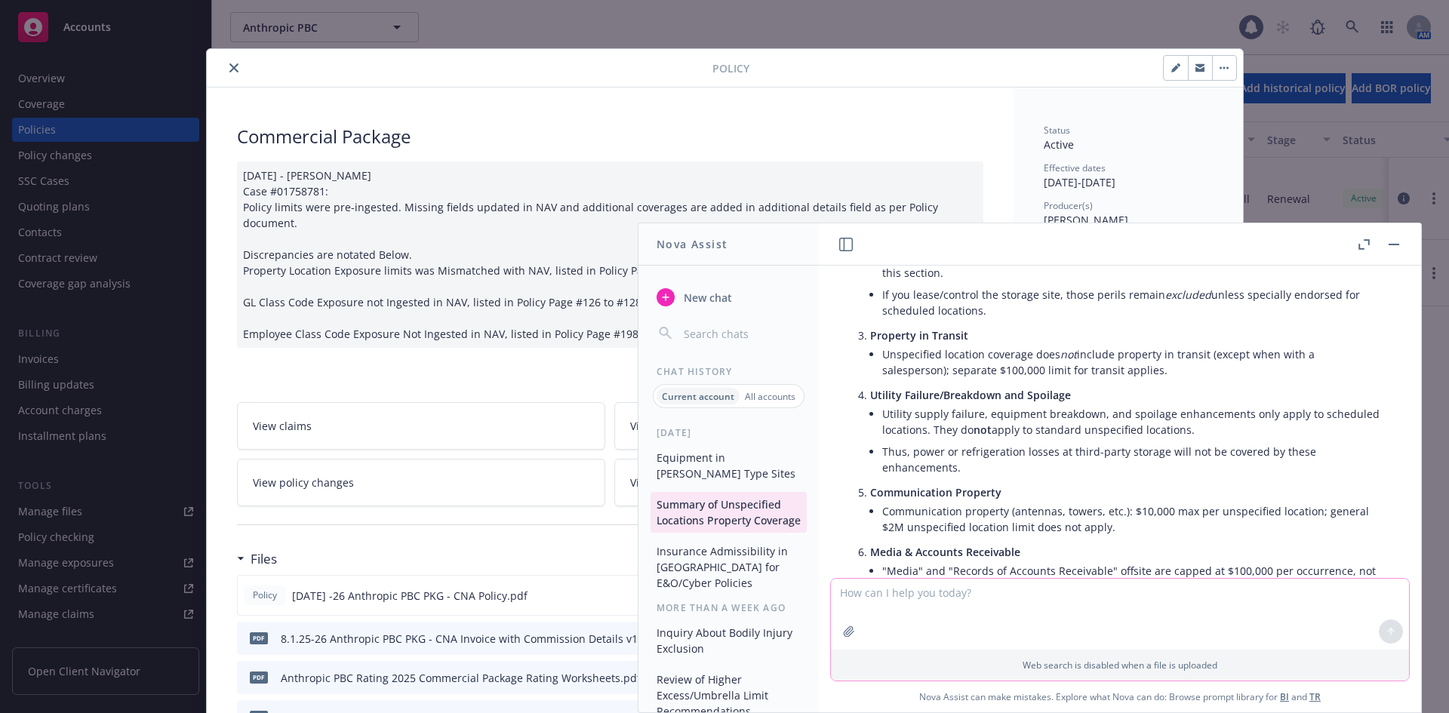
scroll to position [726, 0]
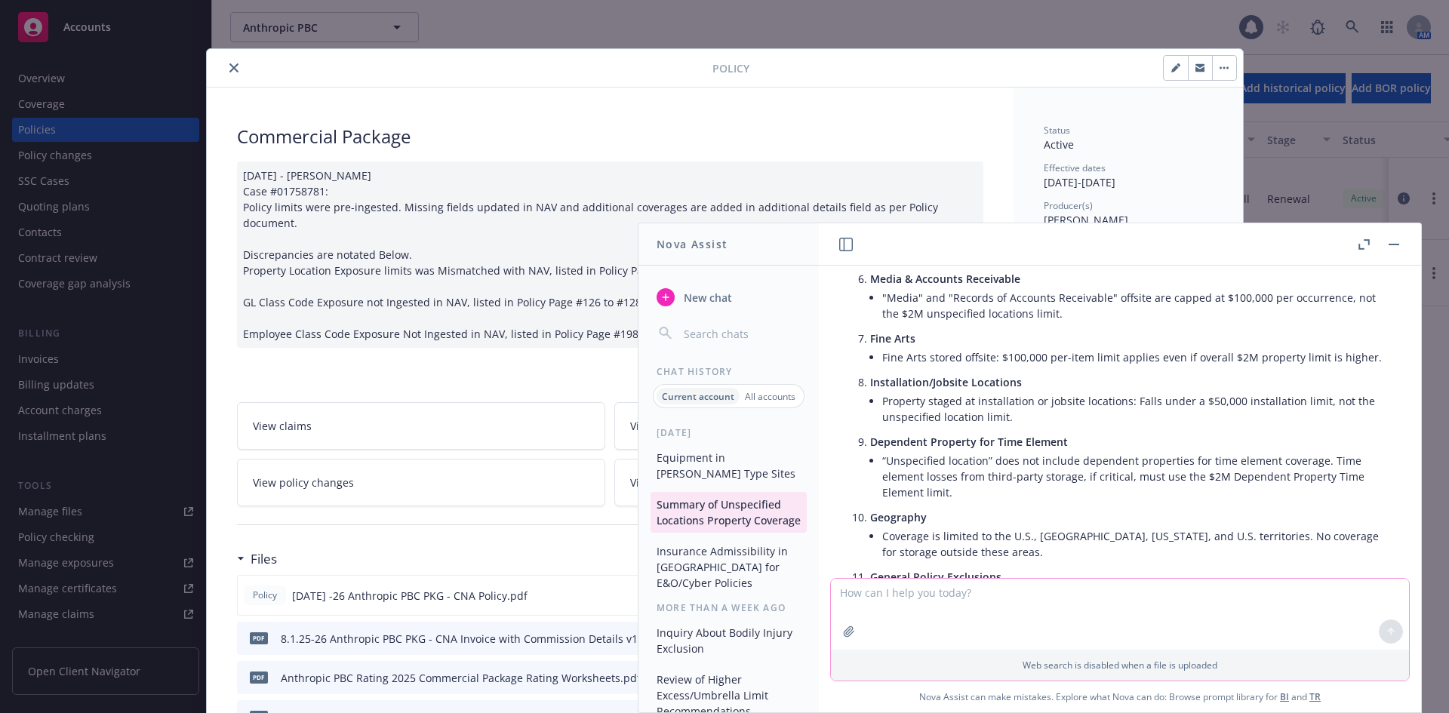
click at [1008, 595] on textarea at bounding box center [1120, 614] width 578 height 71
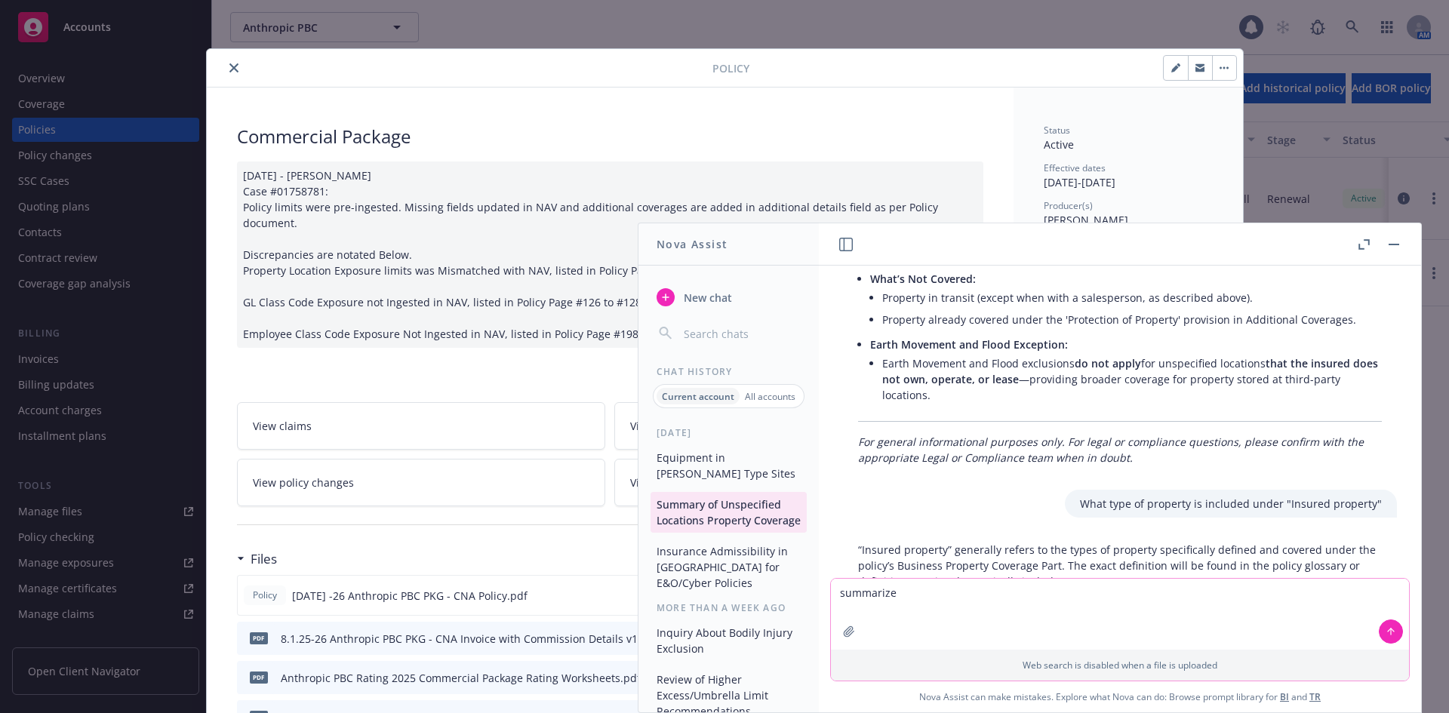
scroll to position [2463, 0]
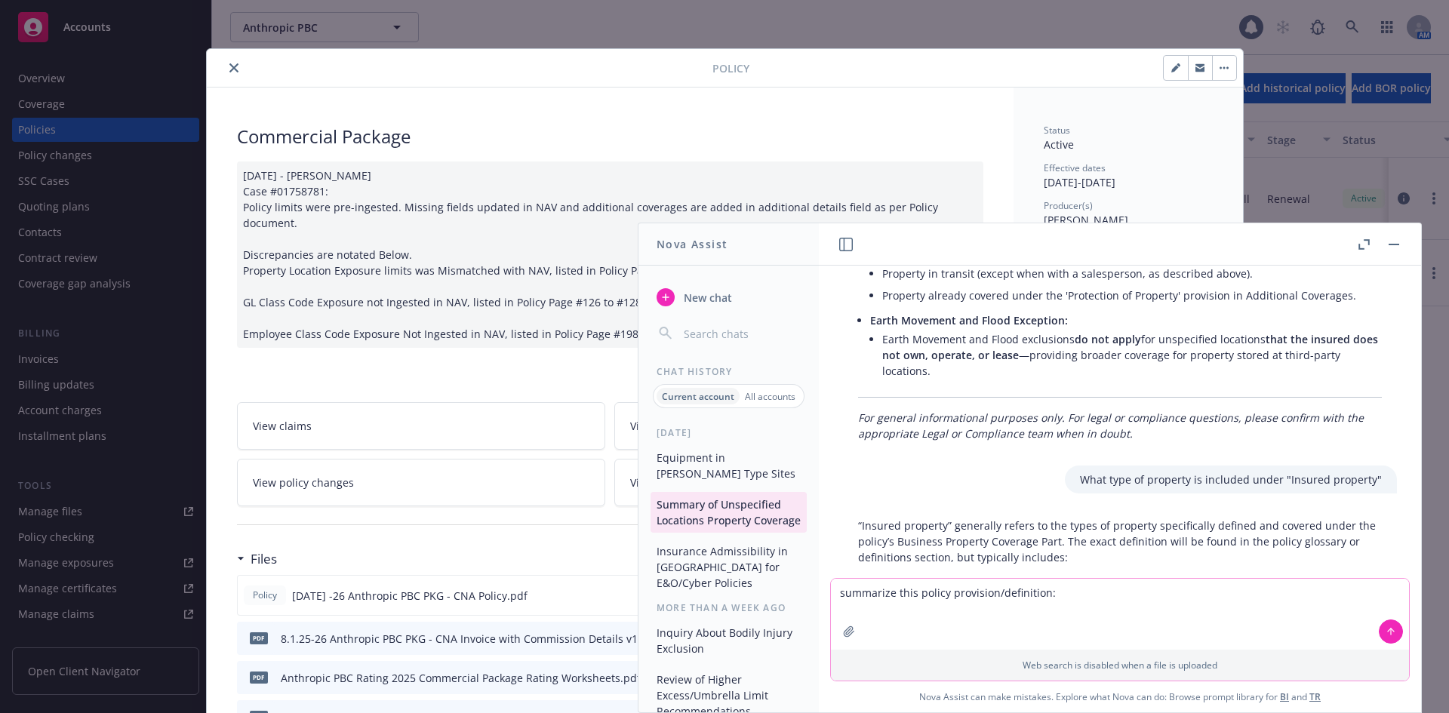
paste textarea "Communication Property p. 104 Communication Property means: A. communication to…"
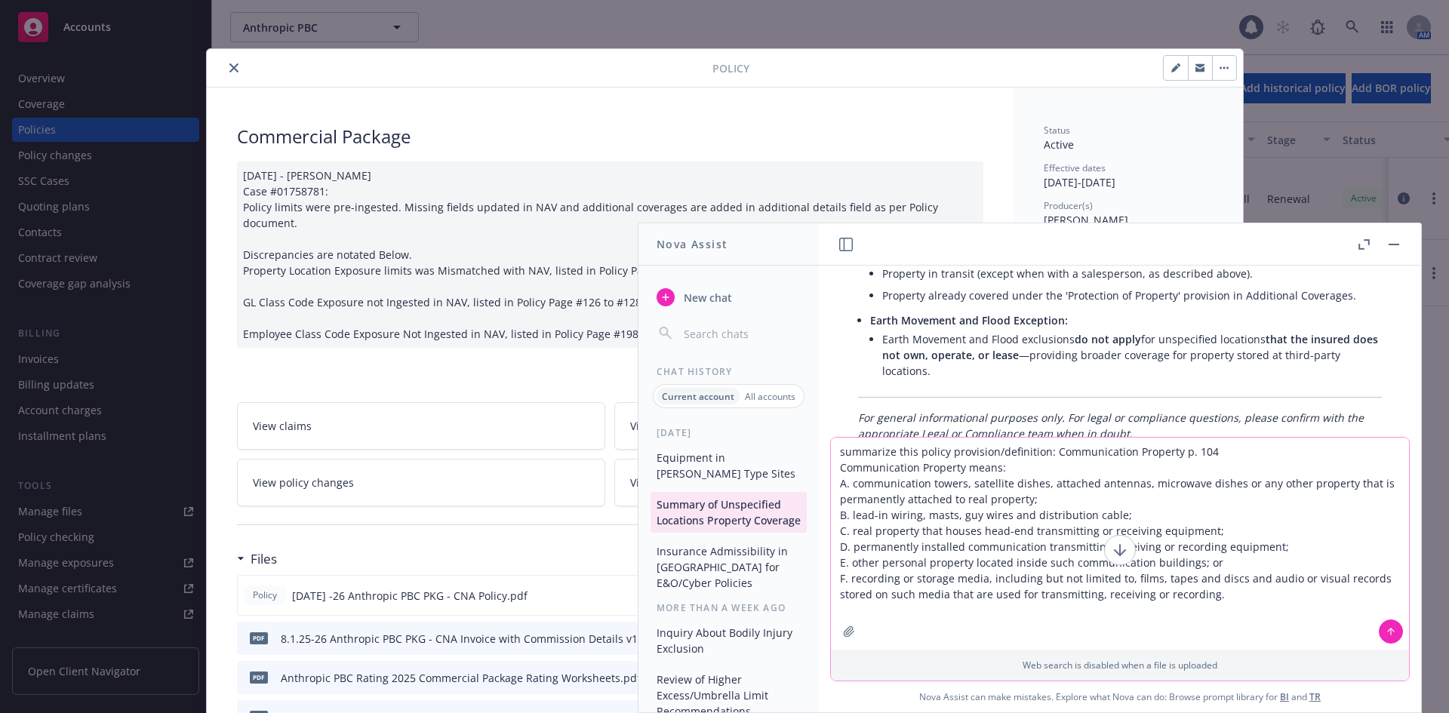
click at [1039, 453] on textarea "summarize this policy provision/definition: Communication Property p. 104 Commu…" at bounding box center [1120, 544] width 578 height 212
drag, startPoint x: 911, startPoint y: 450, endPoint x: 890, endPoint y: 452, distance: 21.2
click at [890, 452] on textarea "summarize this policy provision/definition as found on page 104 of the policy d…" at bounding box center [1120, 536] width 578 height 228
type textarea "summarize this policy provision/definition as found on page 104 of the policy d…"
click at [1276, 435] on textarea "summarize this policy provision/definition as found on page 104 of the policy d…" at bounding box center [1120, 536] width 578 height 228
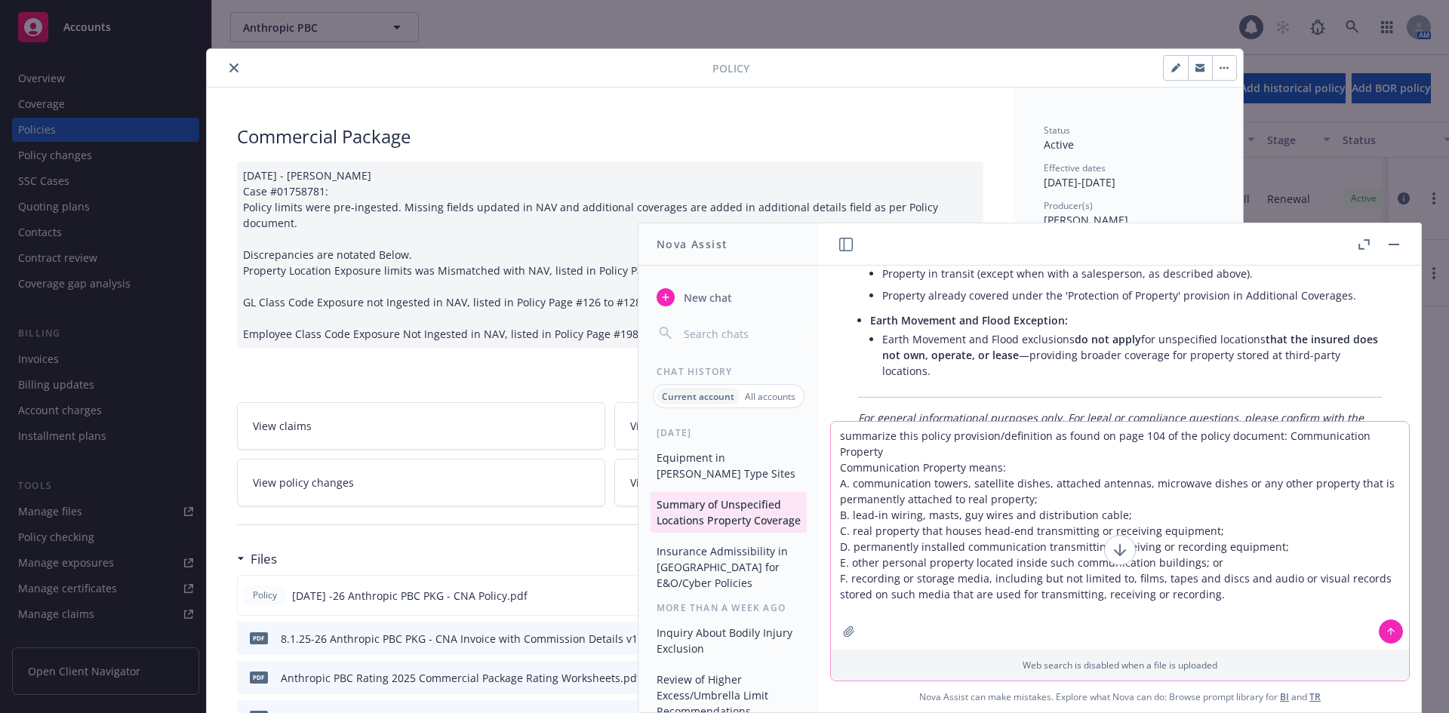
click at [1272, 435] on textarea "summarize this policy provision/definition as found on page 104 of the policy d…" at bounding box center [1120, 536] width 578 height 228
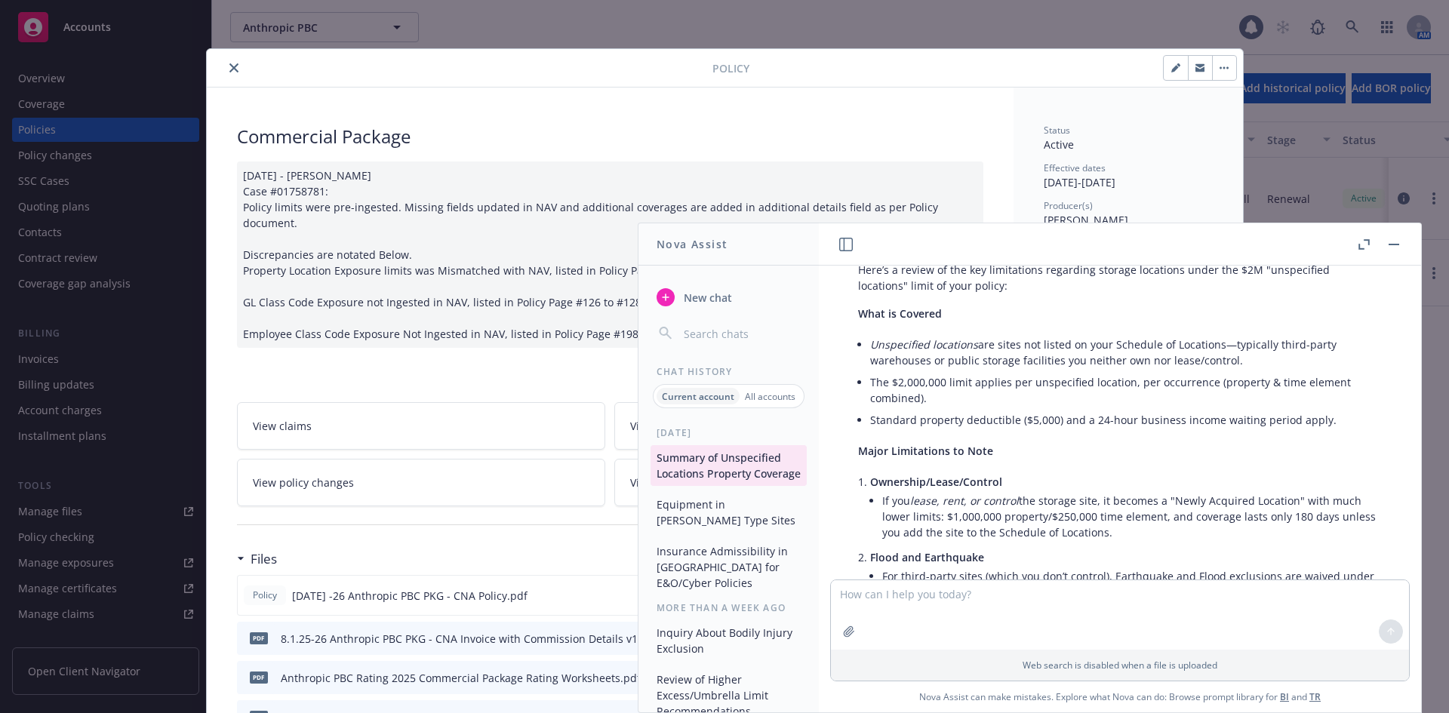
scroll to position [151, 0]
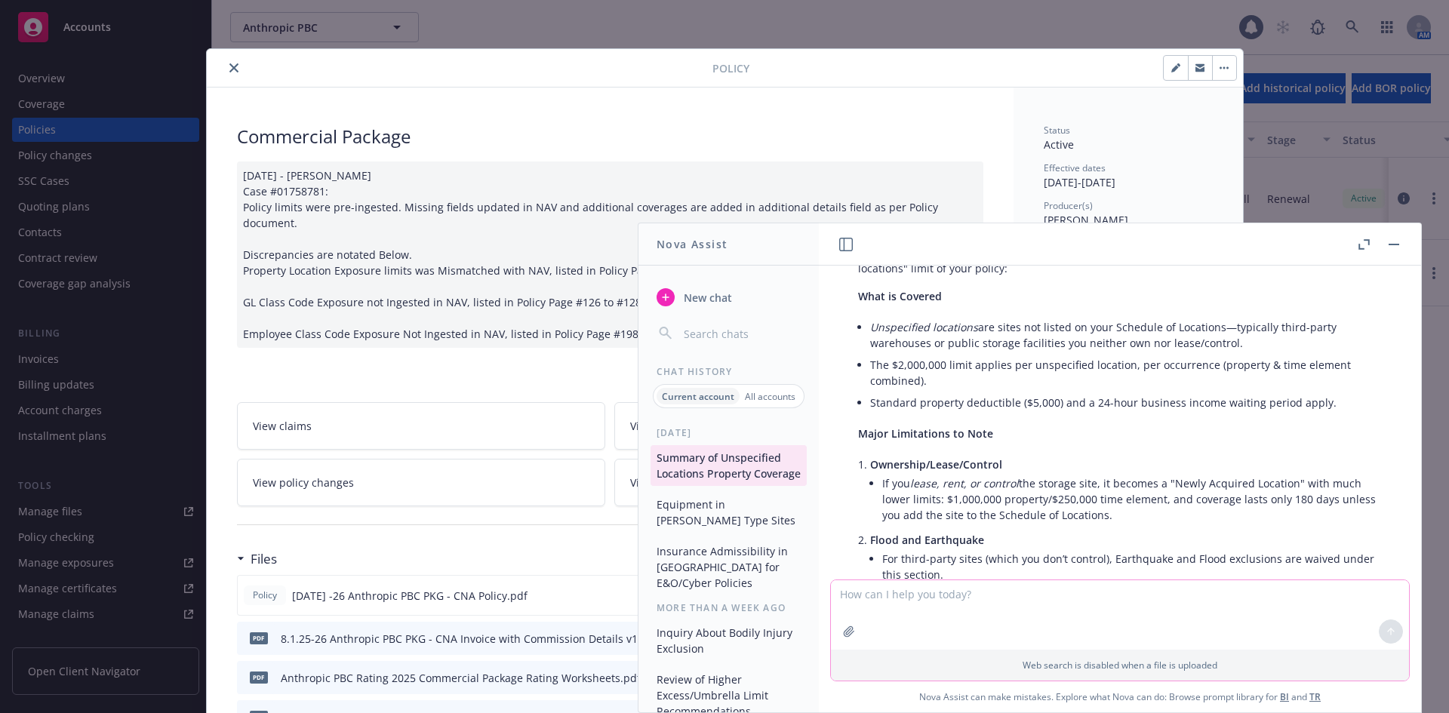
click at [1137, 588] on textarea at bounding box center [1120, 614] width 578 height 69
paste textarea "Loremipsu dolorsit ametc a elitsedd eius te incididu ut labore et dolo mag Aliq…"
type textarea "Loremipsu dolo si ametc ad elit 96: Seddoeius temporin utlab e dolorema aliq en…"
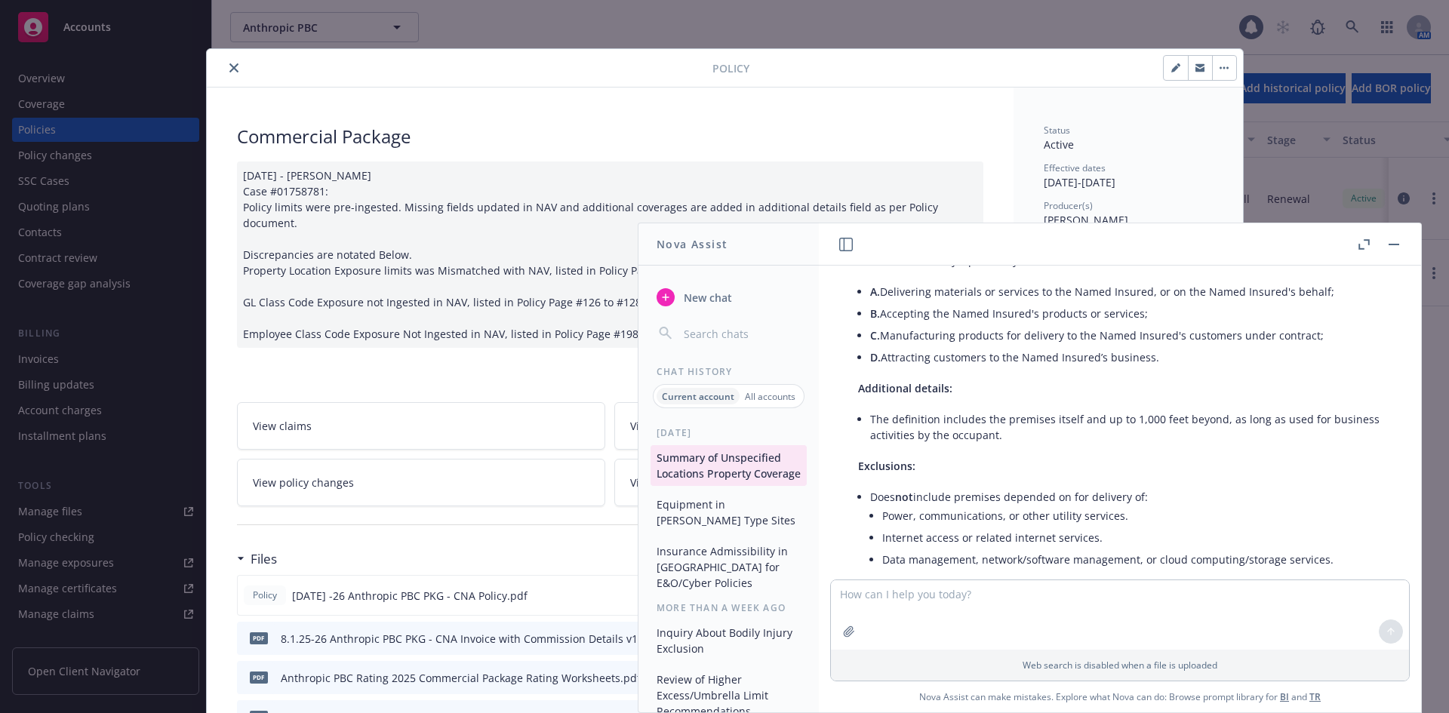
scroll to position [4073, 0]
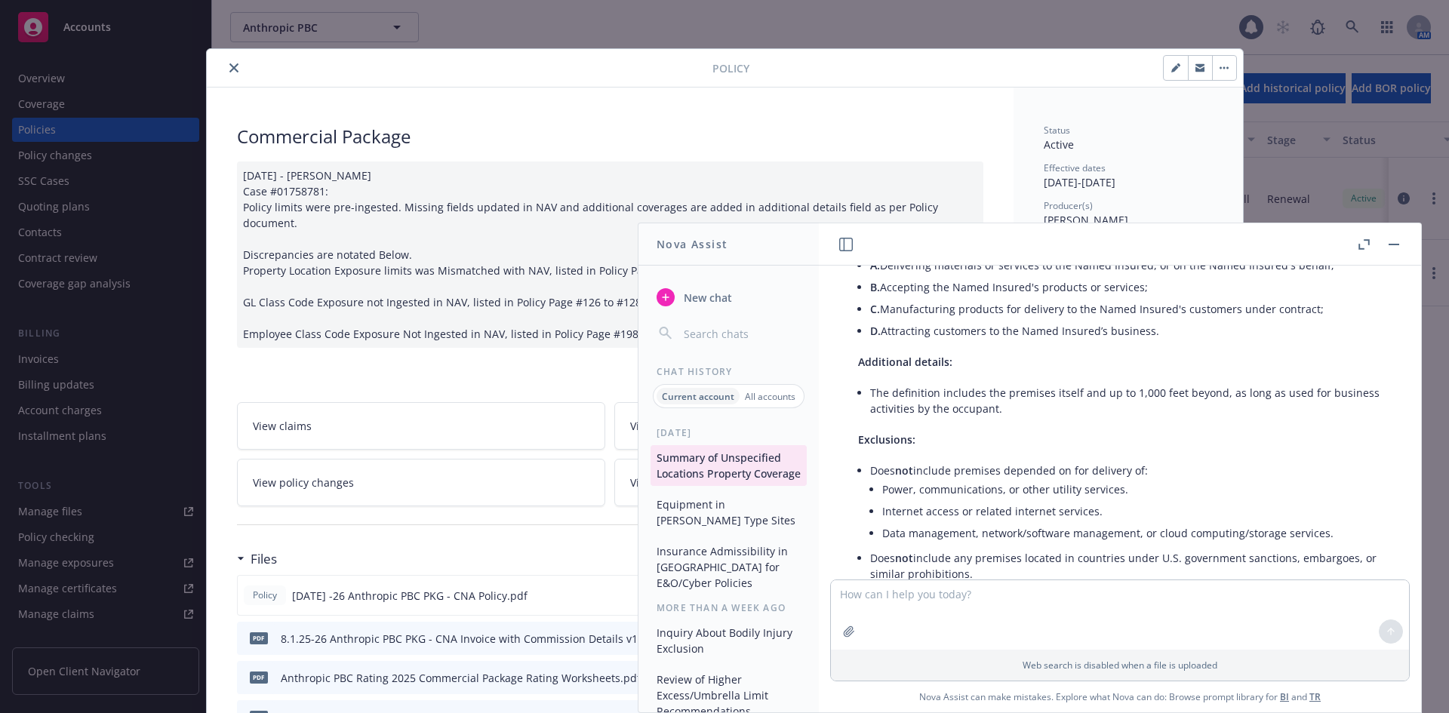
click at [1116, 432] on p "Exclusions:" at bounding box center [1120, 440] width 524 height 16
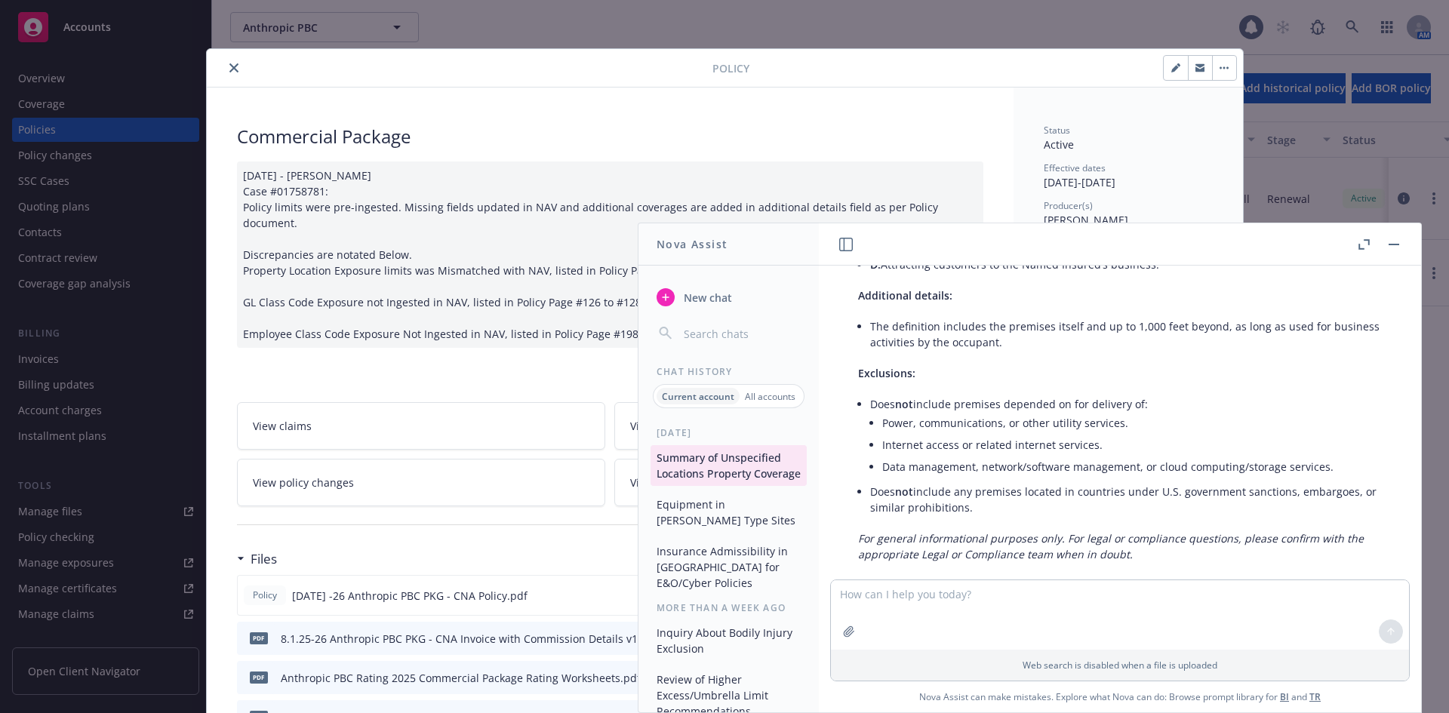
scroll to position [4148, 0]
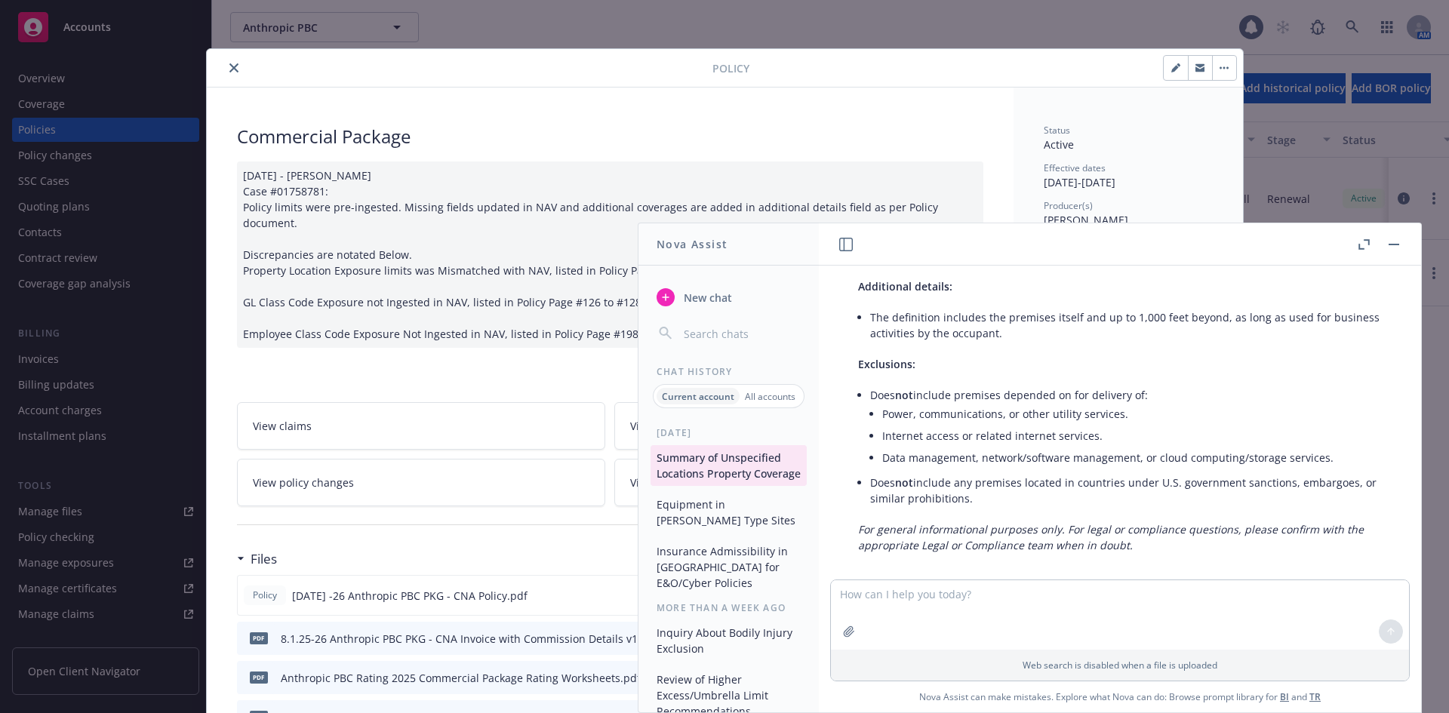
click at [128, 54] on div "Policy Commercial Package [DATE] - [PERSON_NAME] Case #01758781: Policy limits …" at bounding box center [724, 356] width 1449 height 713
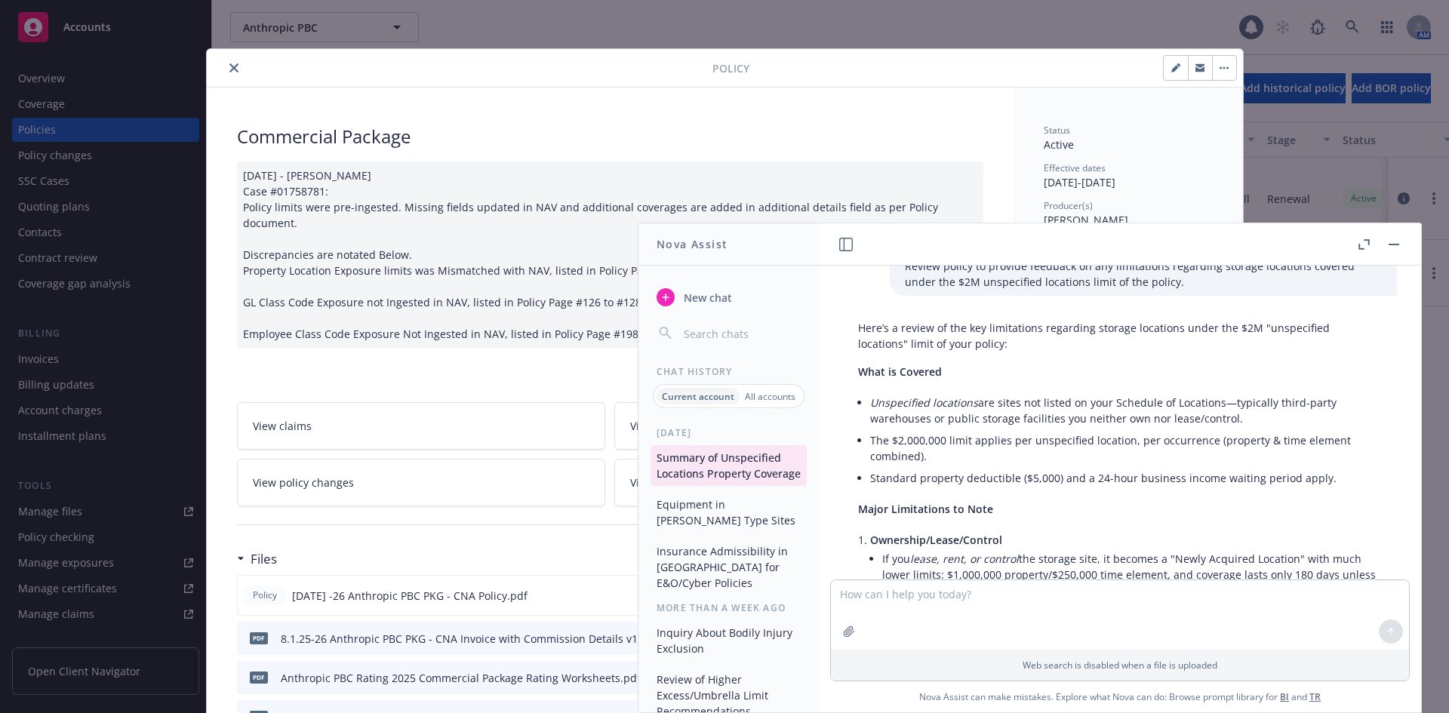
scroll to position [0, 0]
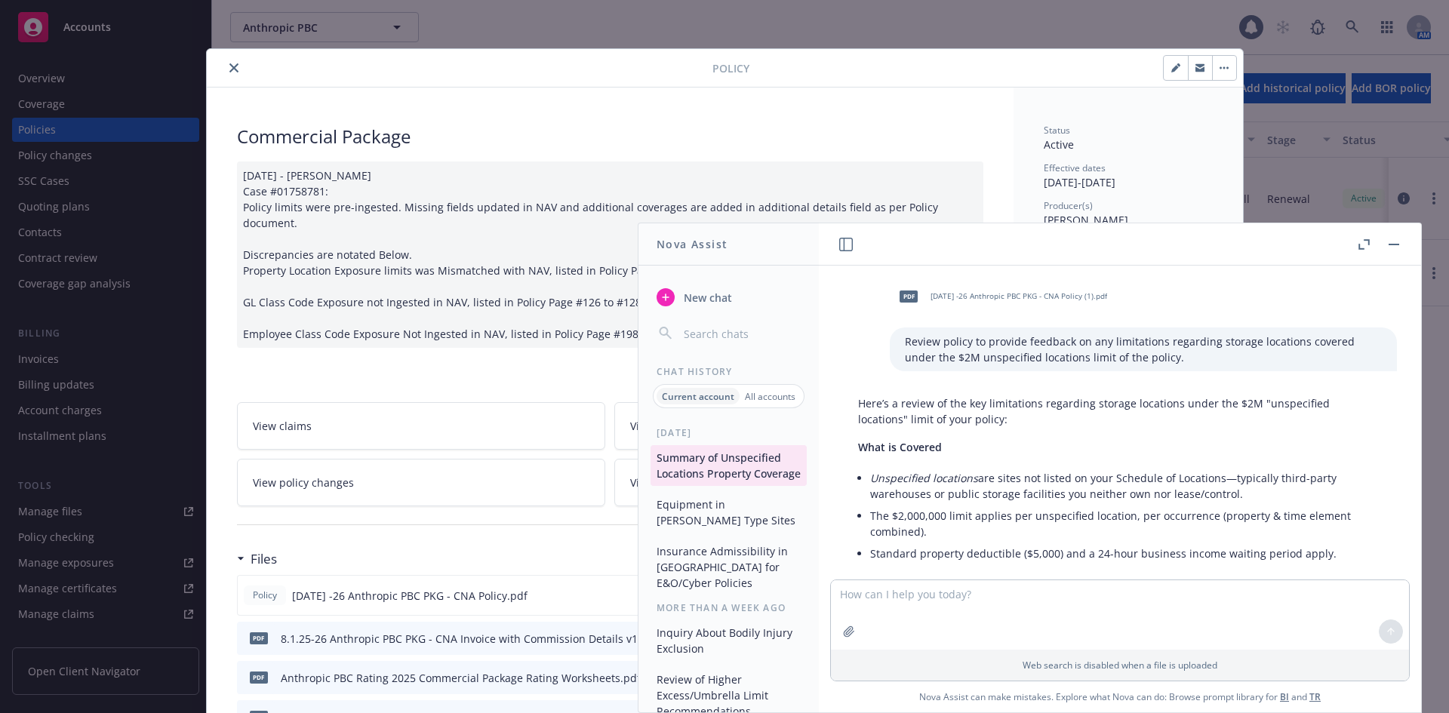
click at [1217, 402] on p "Here’s a review of the key limitations regarding storage locations under the $2…" at bounding box center [1120, 411] width 524 height 32
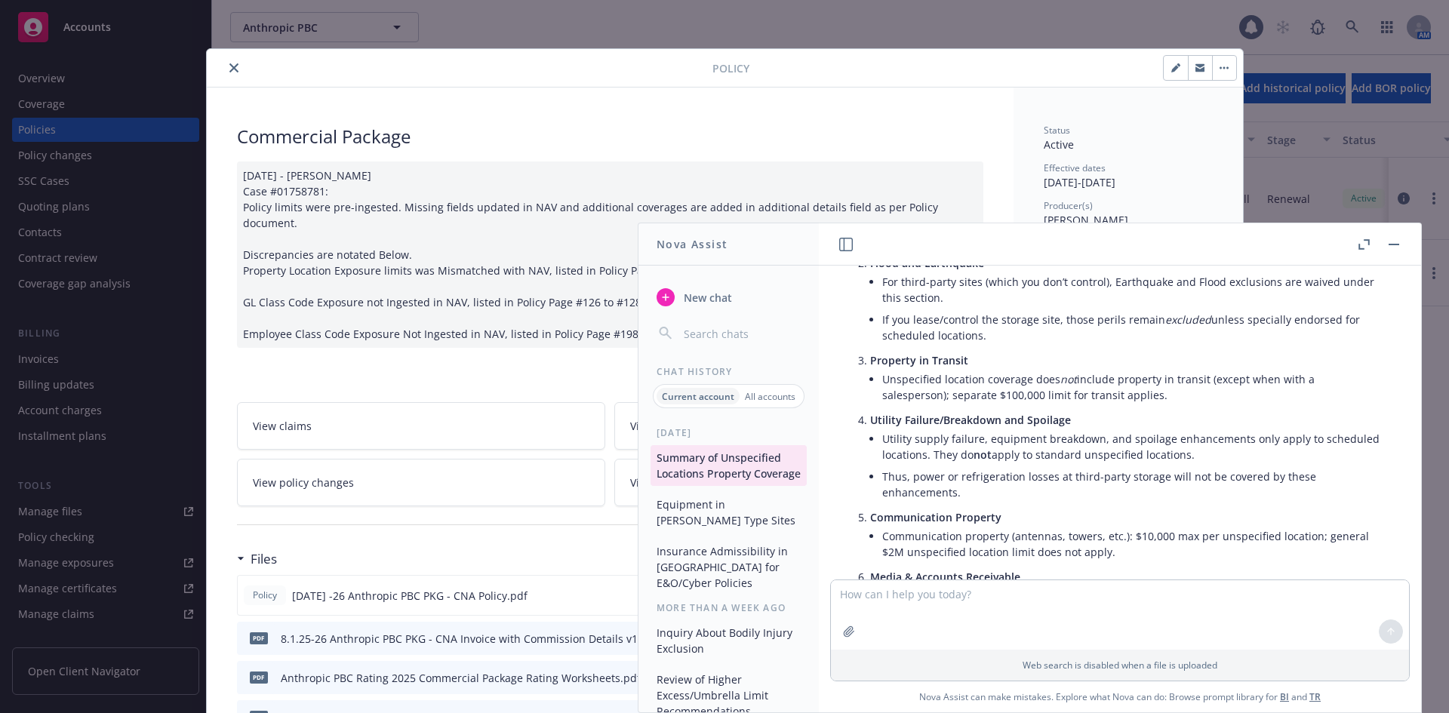
scroll to position [453, 0]
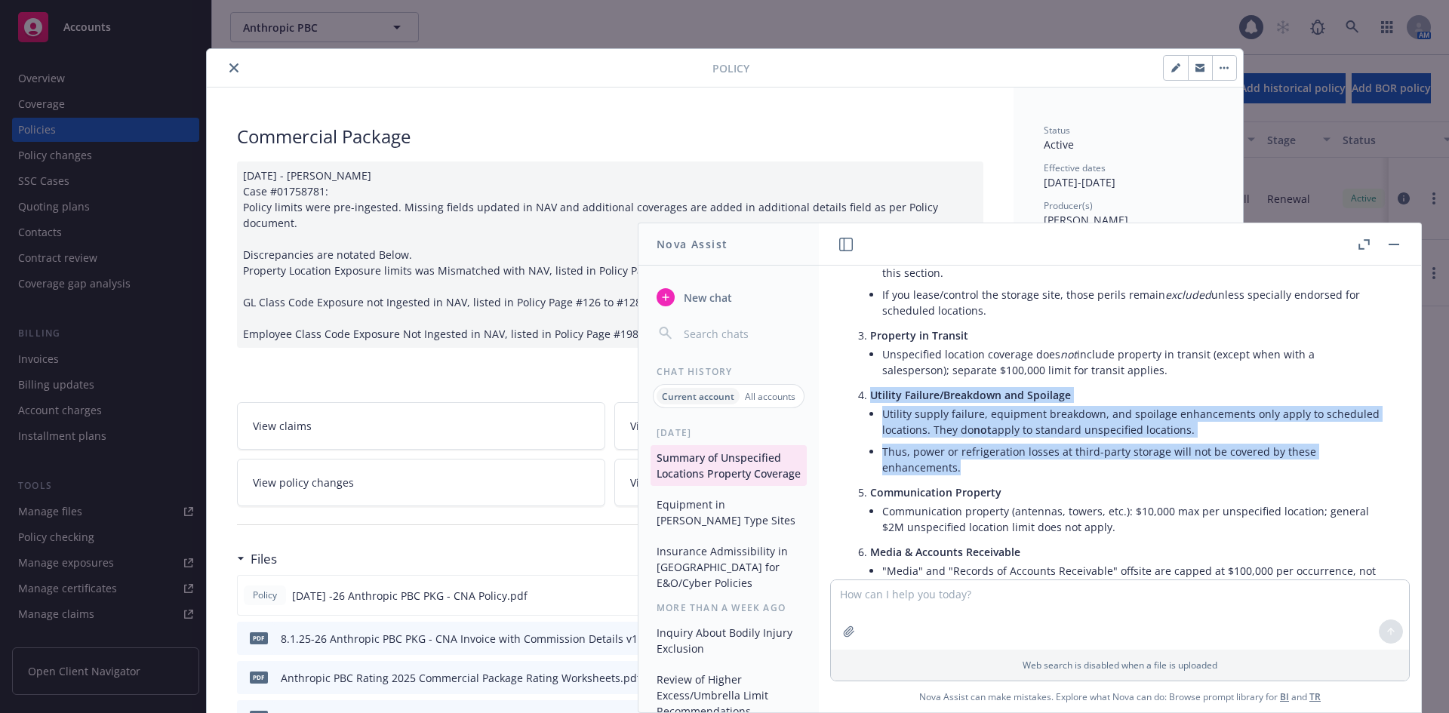
drag, startPoint x: 1008, startPoint y: 469, endPoint x: 874, endPoint y: 398, distance: 151.9
click at [874, 398] on li "Utility Failure/Breakdown and Spoilage Utility supply failure, equipment breakd…" at bounding box center [1126, 432] width 512 height 97
copy li "Utility Failure/Breakdown and Spoilage Utility supply failure, equipment breakd…"
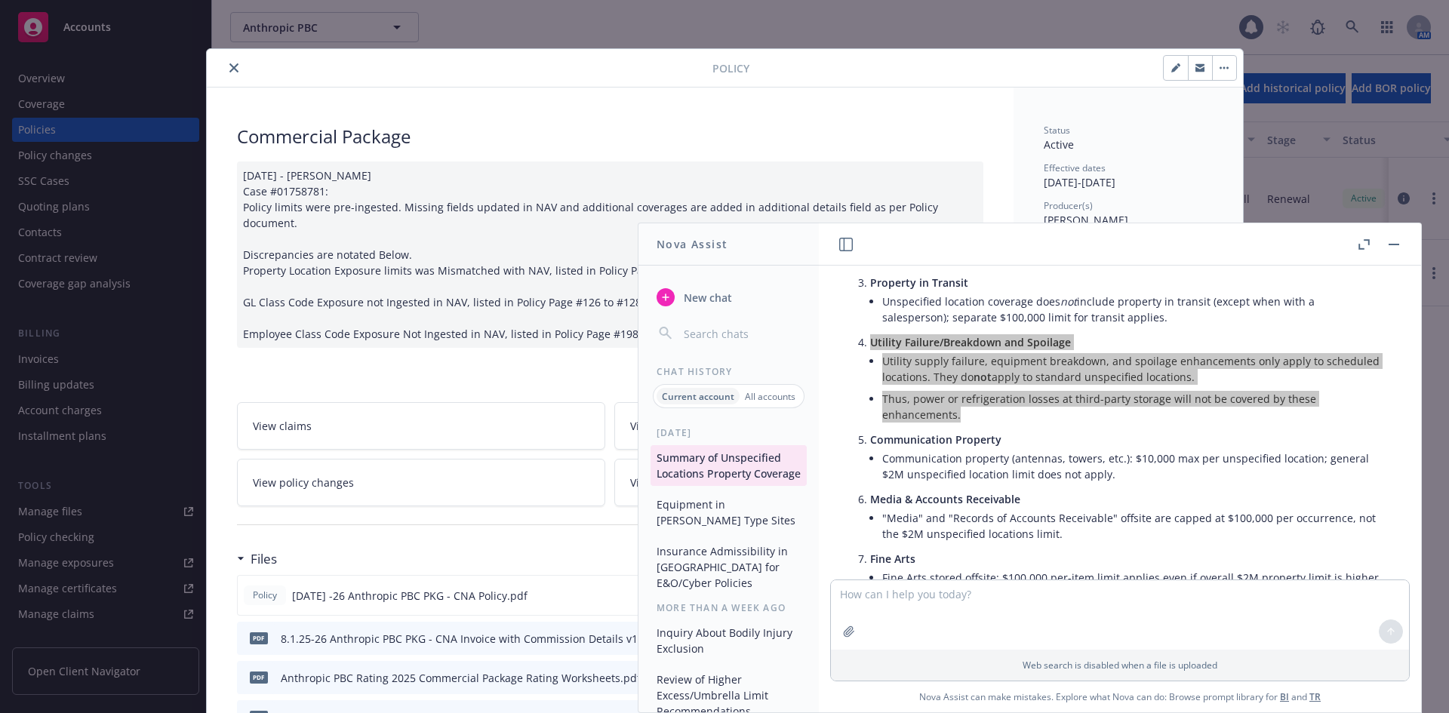
scroll to position [528, 0]
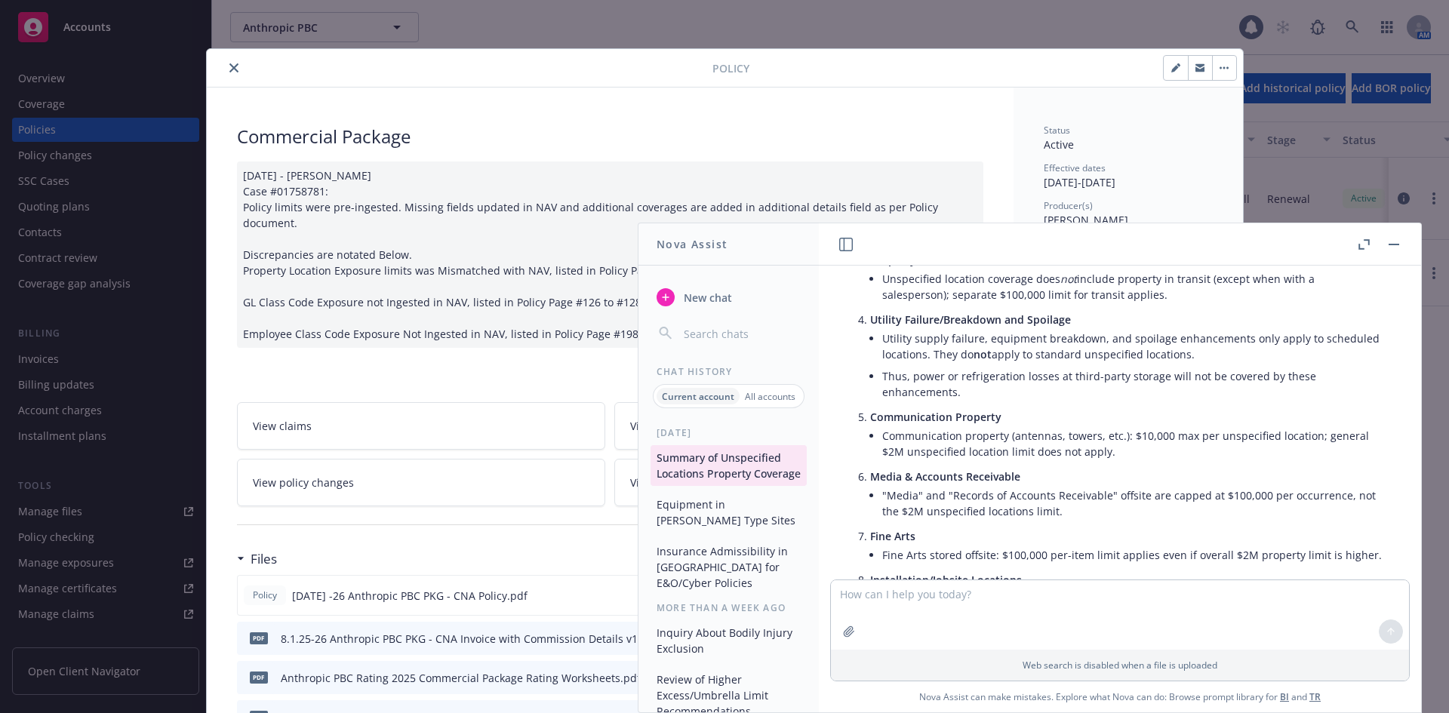
click at [1053, 466] on li "Media & Accounts Receivable "Media" and "Records of Accounts Receivable" offsit…" at bounding box center [1126, 496] width 512 height 60
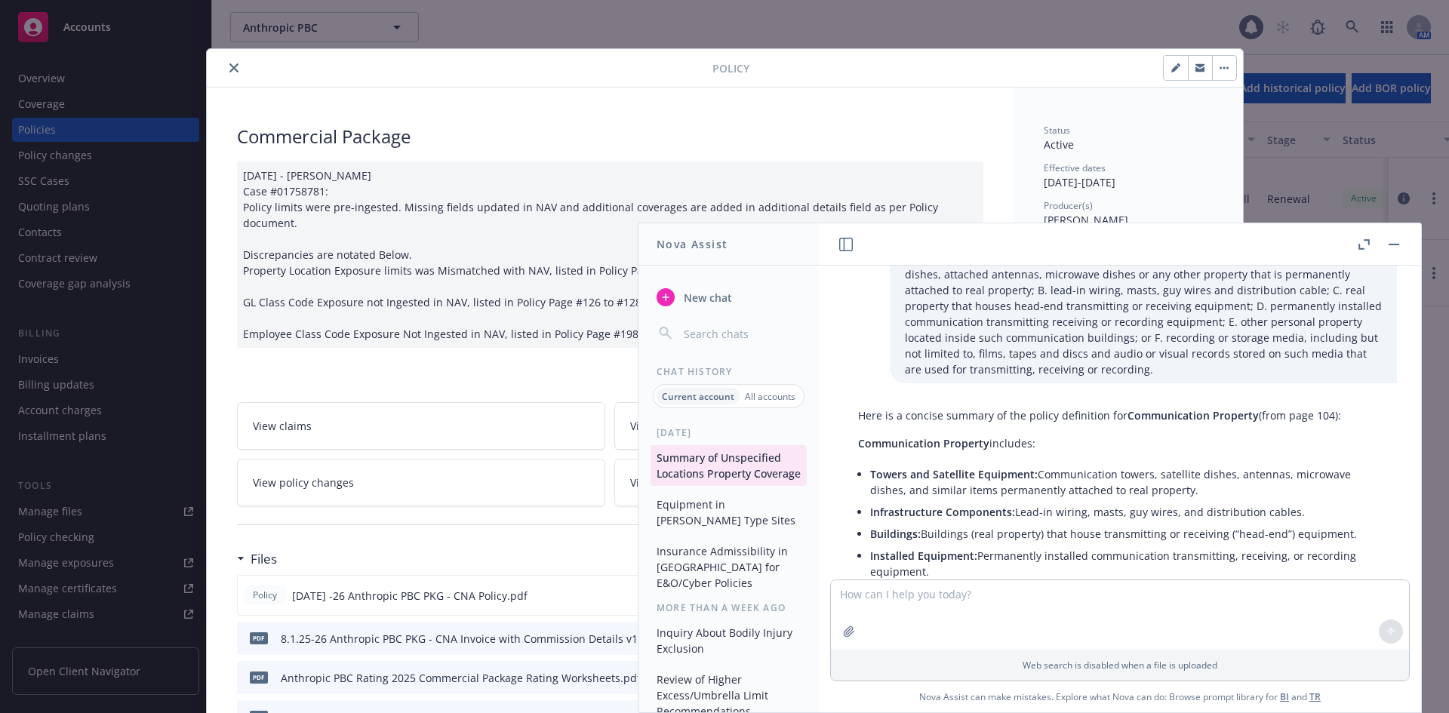
scroll to position [3243, 0]
click at [862, 447] on span "Communication Property" at bounding box center [923, 448] width 131 height 14
drag, startPoint x: 856, startPoint y: 450, endPoint x: 988, endPoint y: 453, distance: 131.3
click at [988, 453] on div "Here is a concise summary of the policy definition for Communication Property (…" at bounding box center [1120, 551] width 554 height 290
copy span "Communication Property"
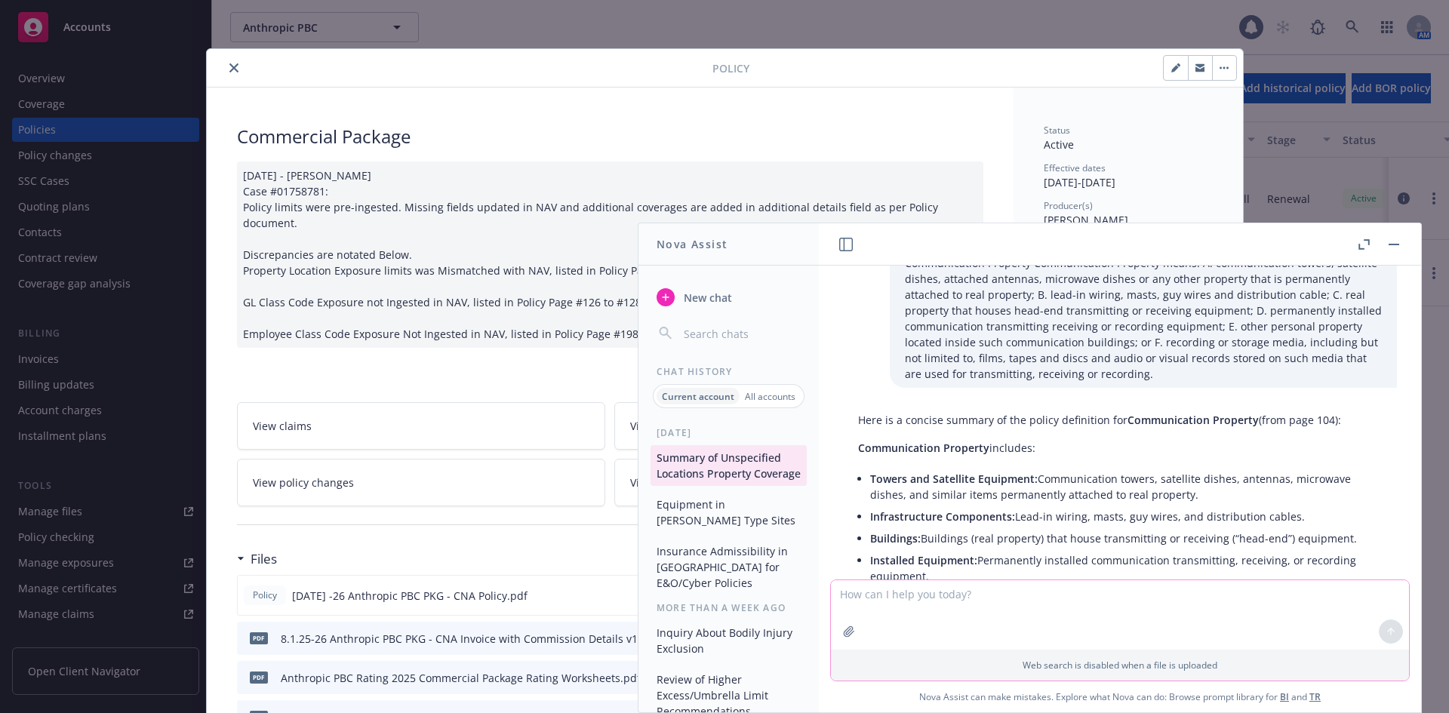
click at [930, 605] on textarea at bounding box center [1120, 614] width 578 height 69
type textarea "o"
paste textarea "Communication Property"
type textarea "is data center equipment included in the definition of Communication Property"
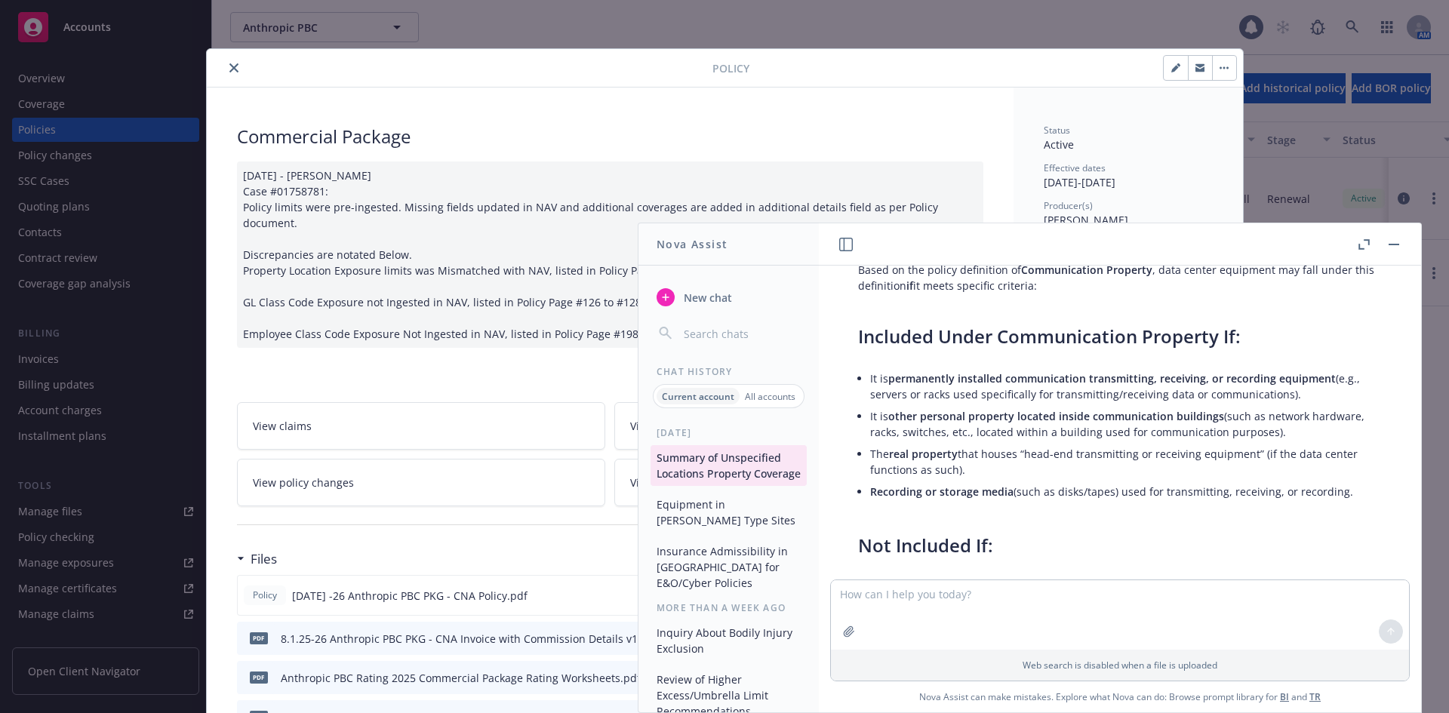
scroll to position [4533, 0]
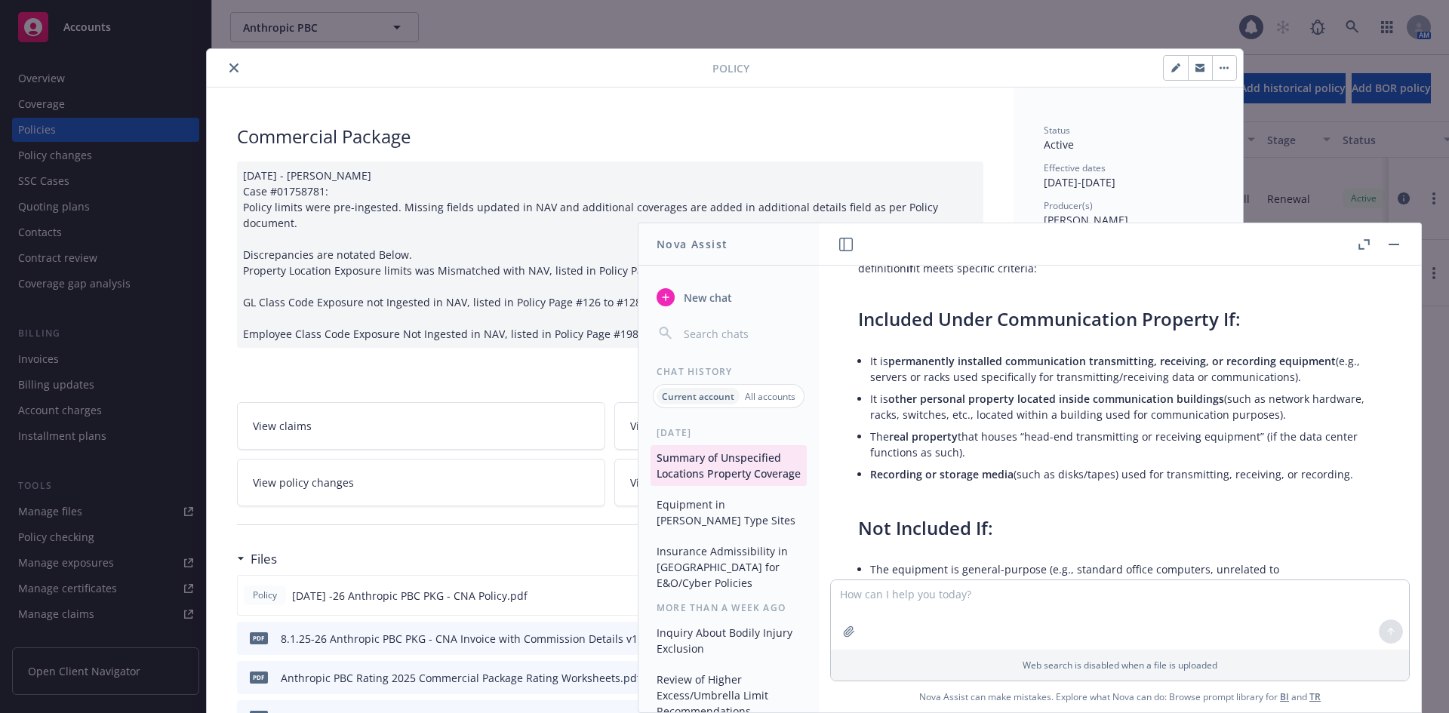
click at [1386, 240] on button "button" at bounding box center [1393, 244] width 18 height 18
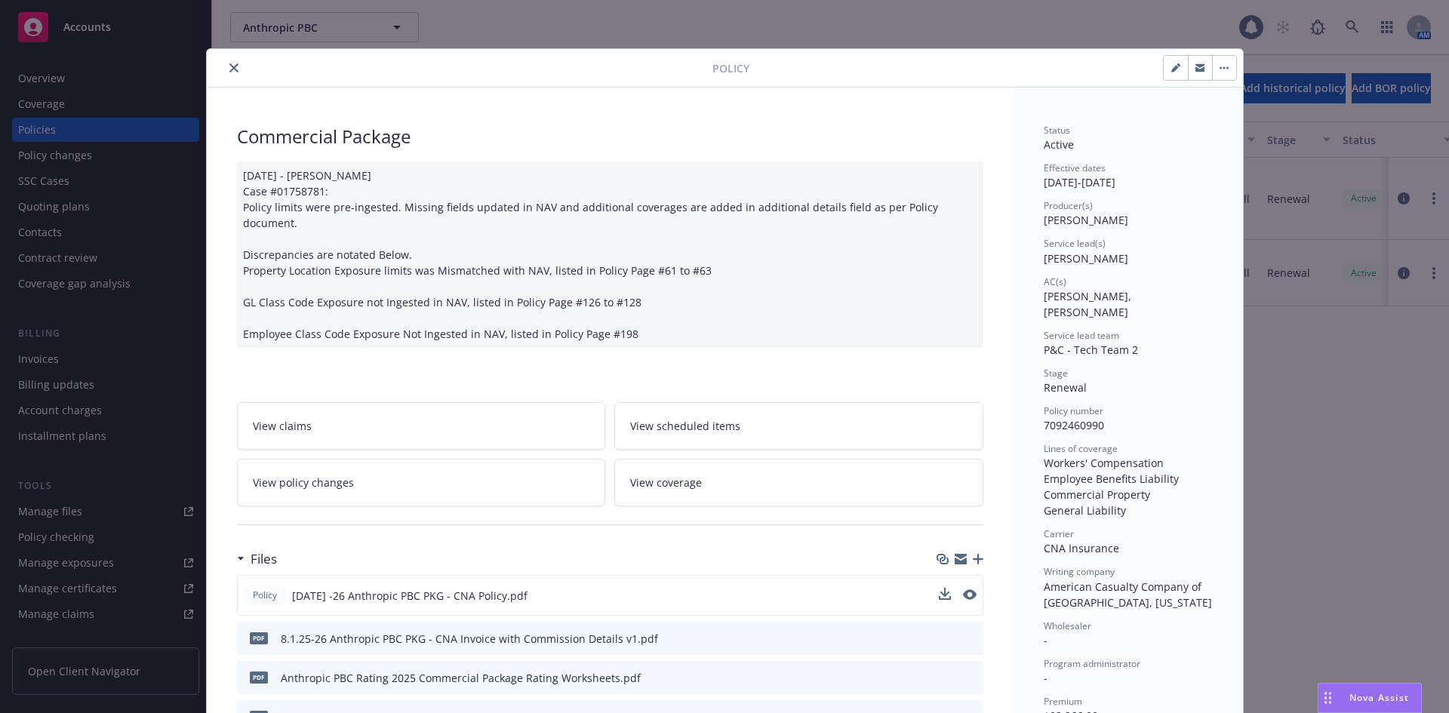
click at [960, 558] on icon "button" at bounding box center [960, 561] width 12 height 7
click at [225, 69] on button "close" at bounding box center [234, 68] width 18 height 18
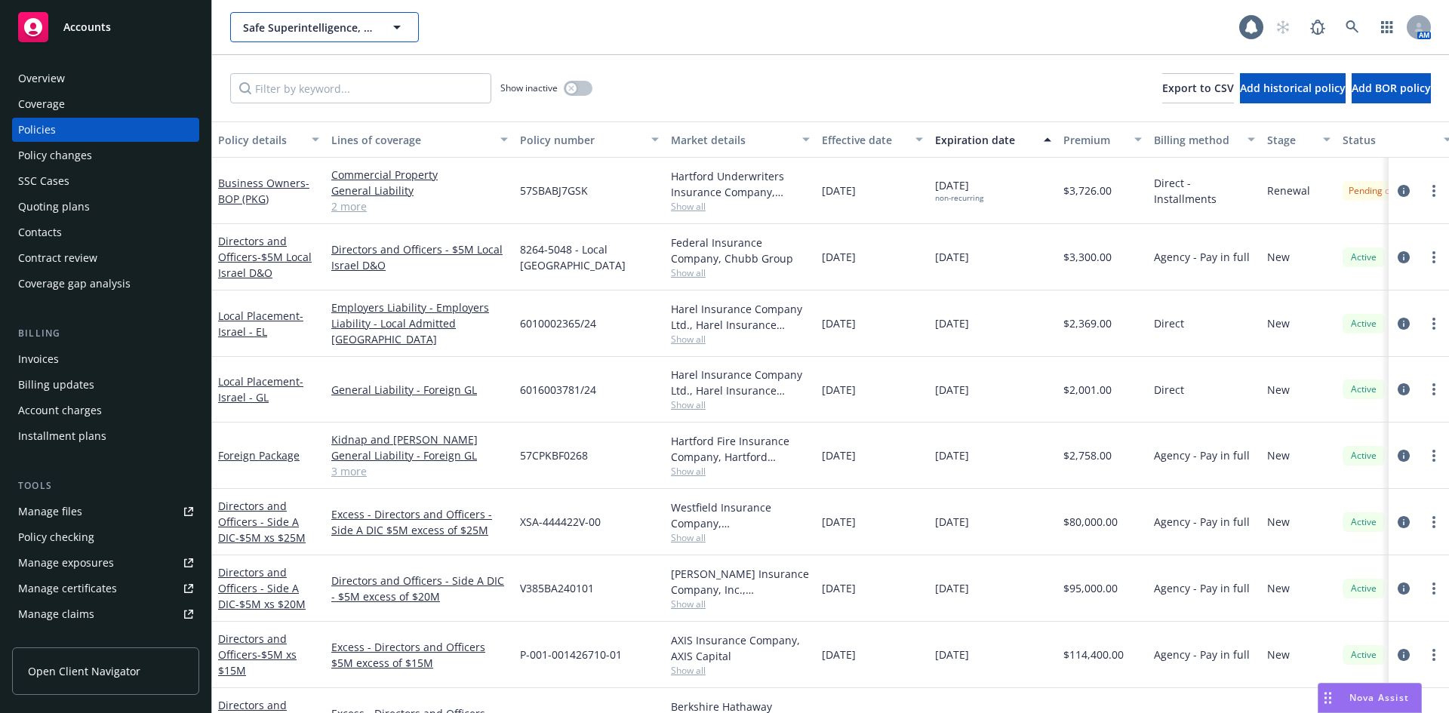
click at [353, 29] on span "Safe Superintelligence, Inc." at bounding box center [308, 28] width 131 height 16
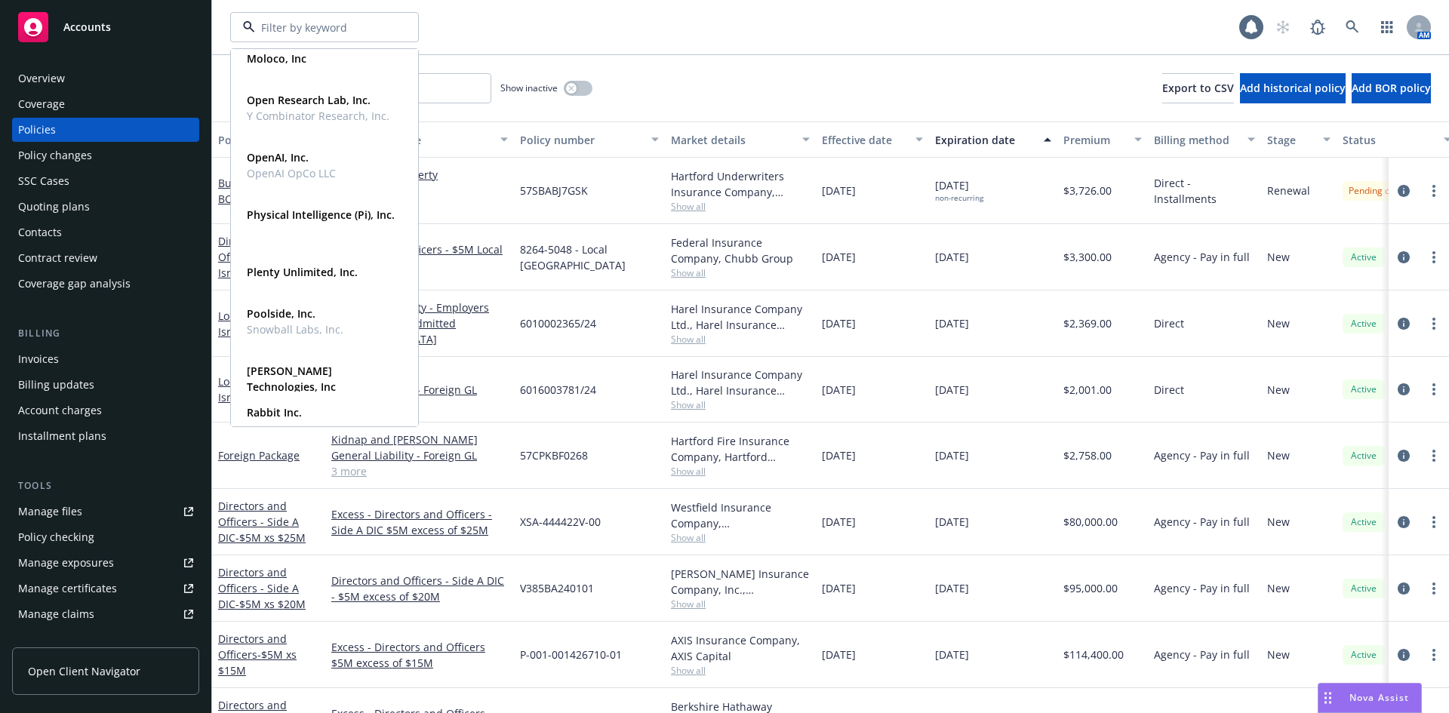
scroll to position [453, 0]
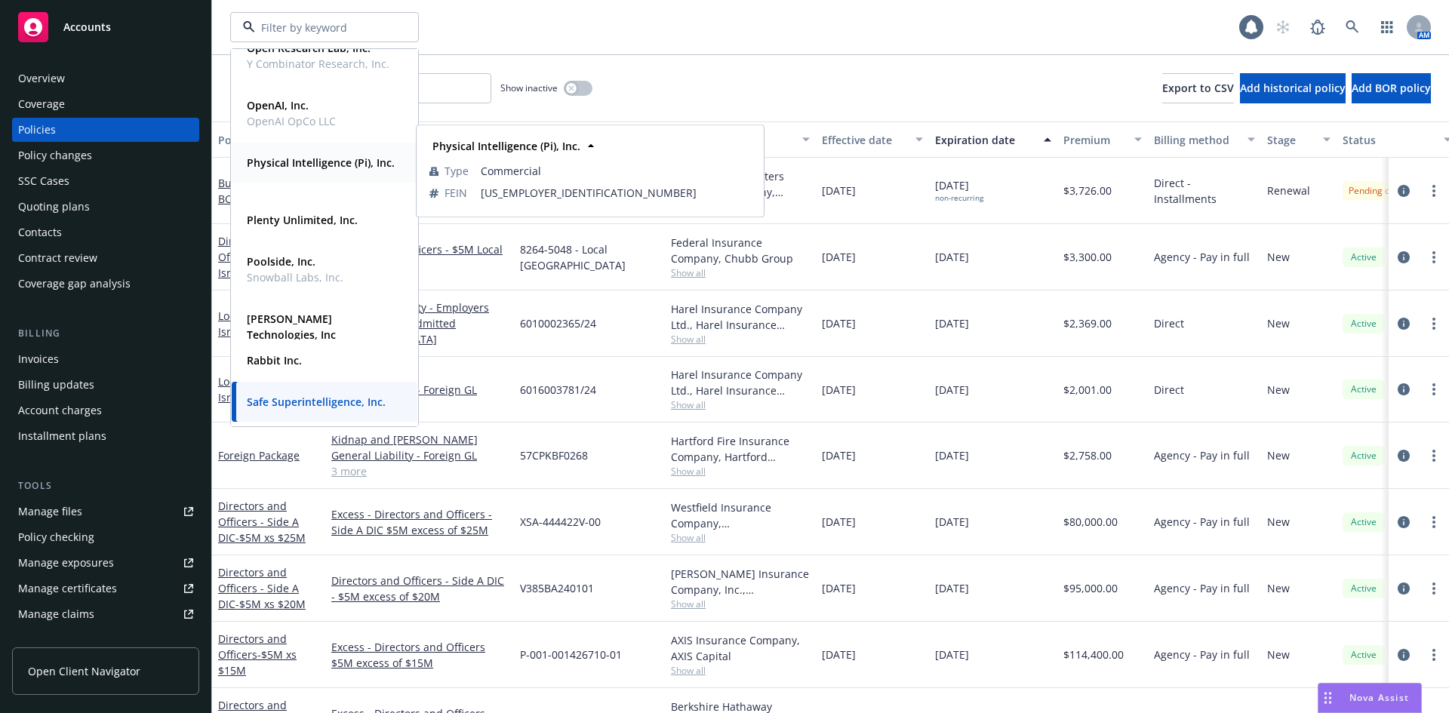
click at [303, 171] on span "Physical Intelligence (Pi), Inc." at bounding box center [321, 163] width 148 height 16
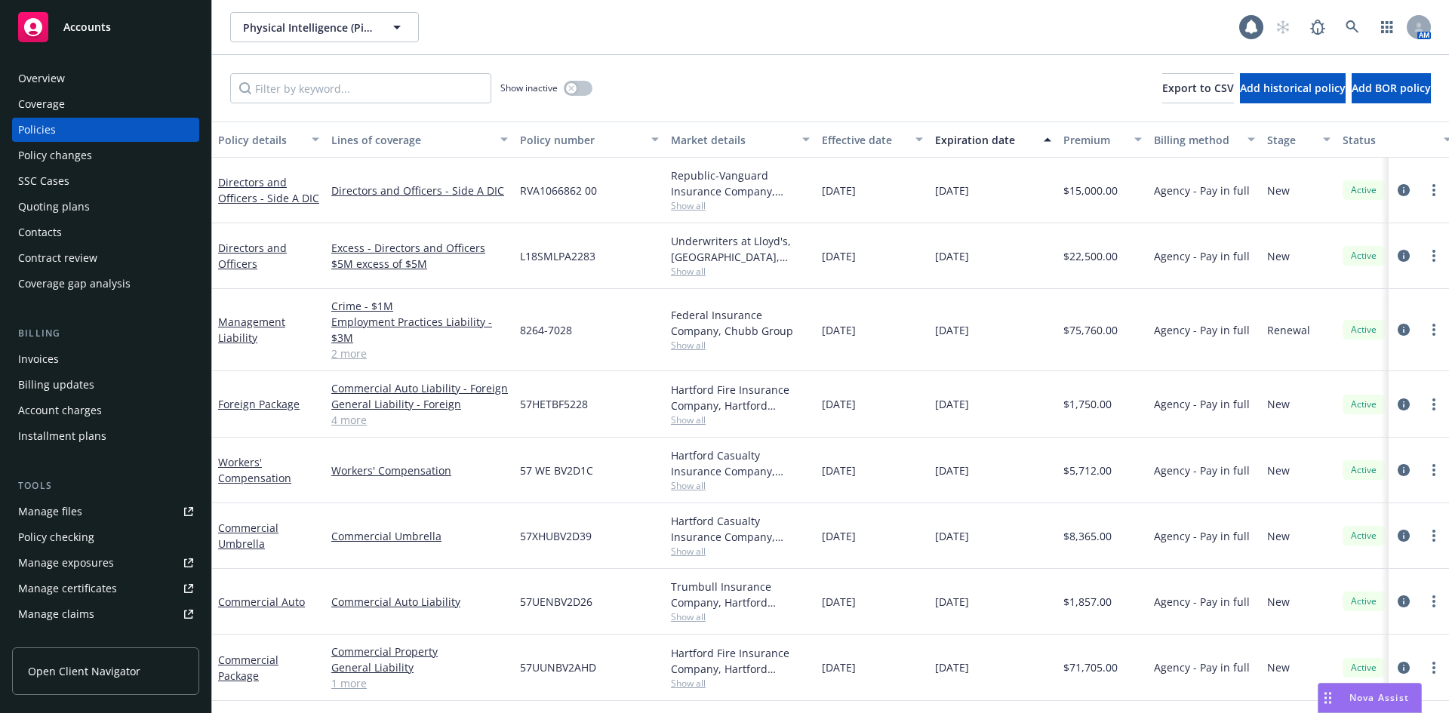
click at [51, 76] on div "Overview" at bounding box center [41, 78] width 47 height 24
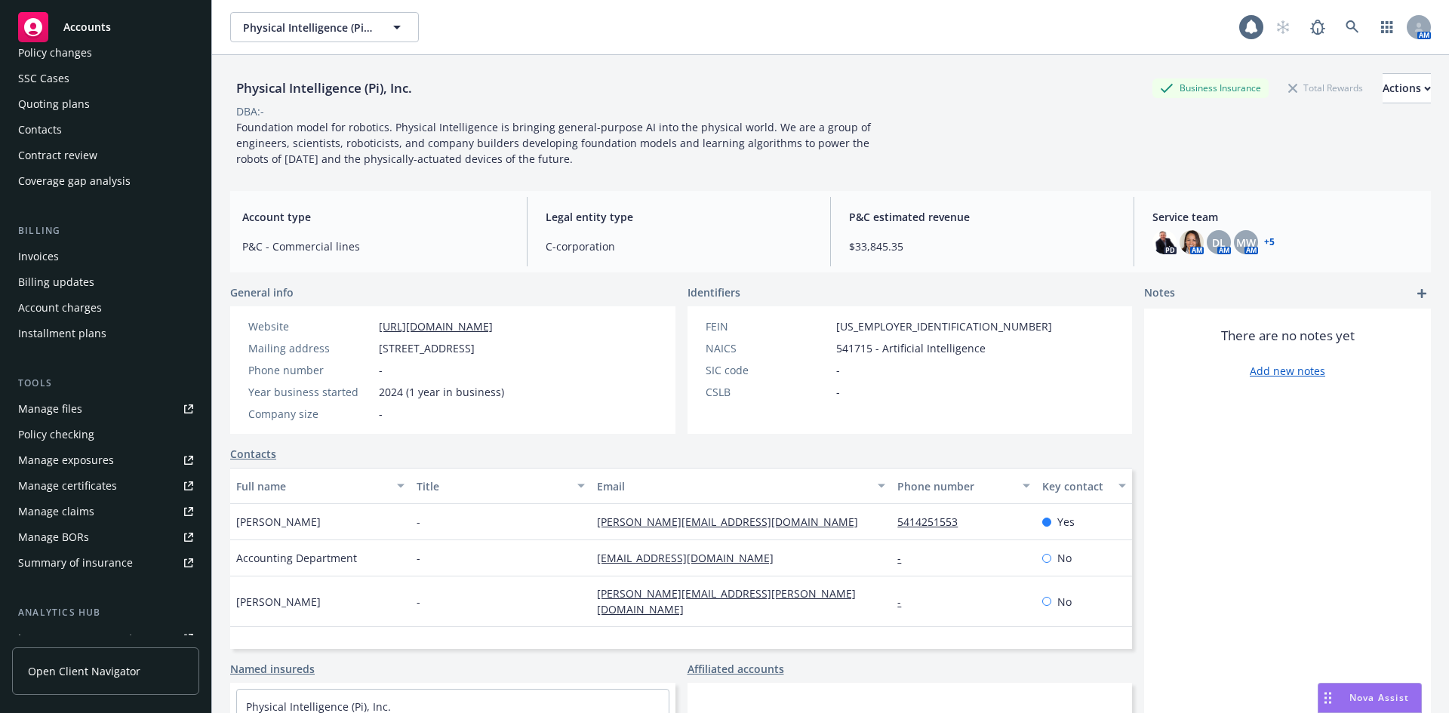
scroll to position [296, 0]
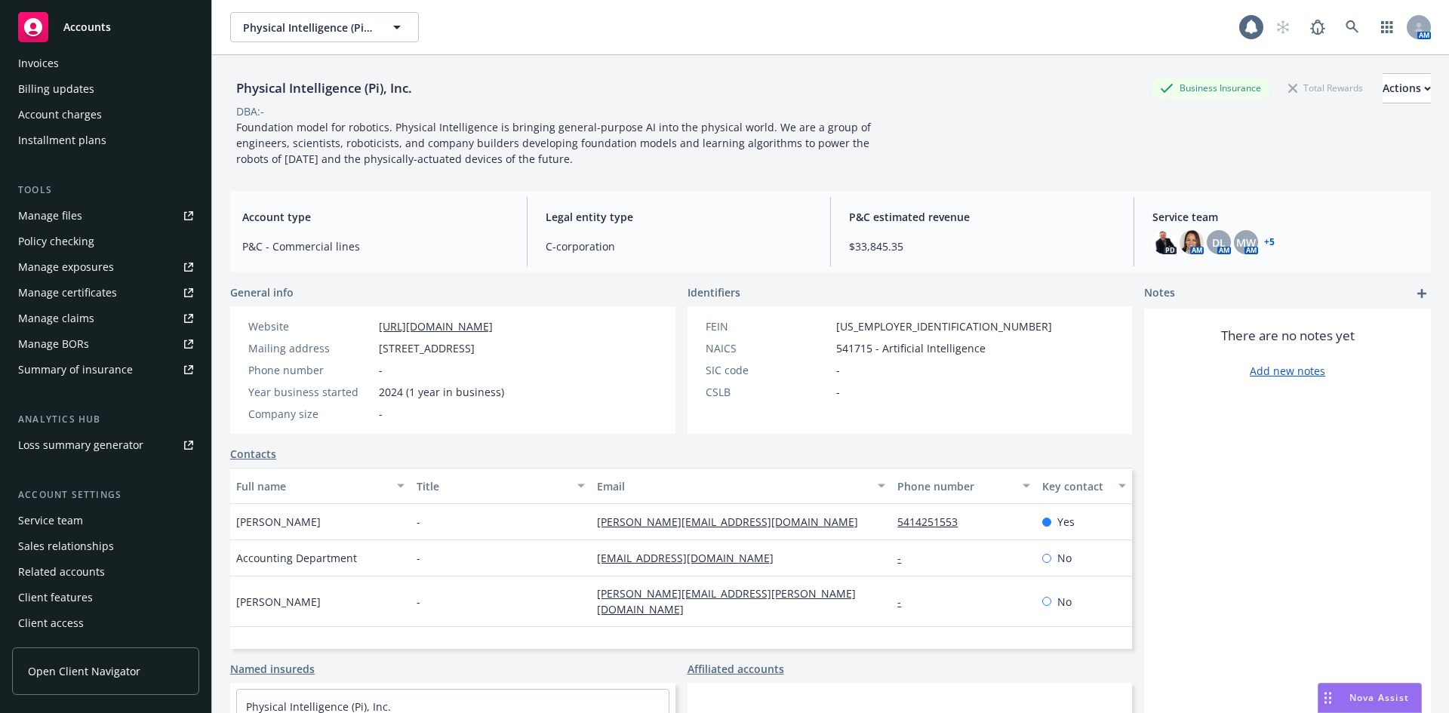
click at [89, 519] on div "Service team" at bounding box center [105, 521] width 175 height 24
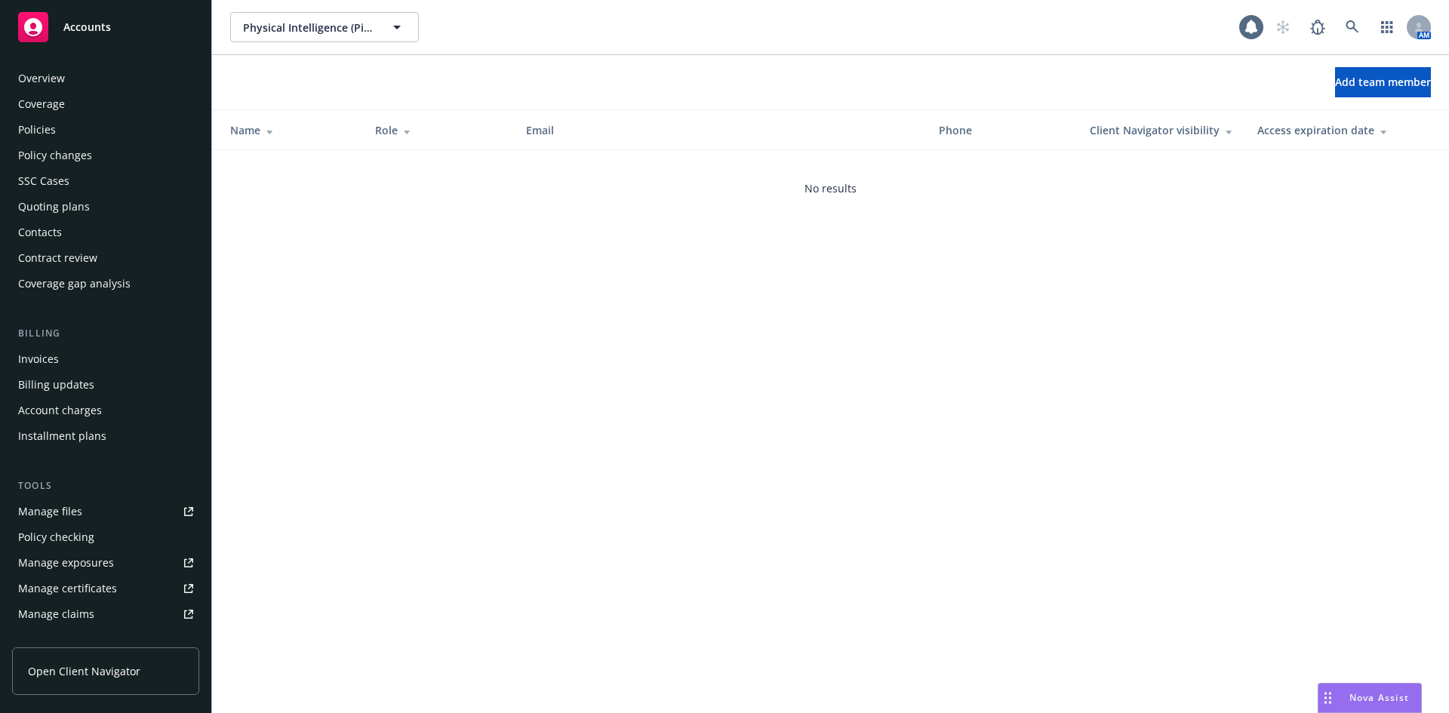
scroll to position [296, 0]
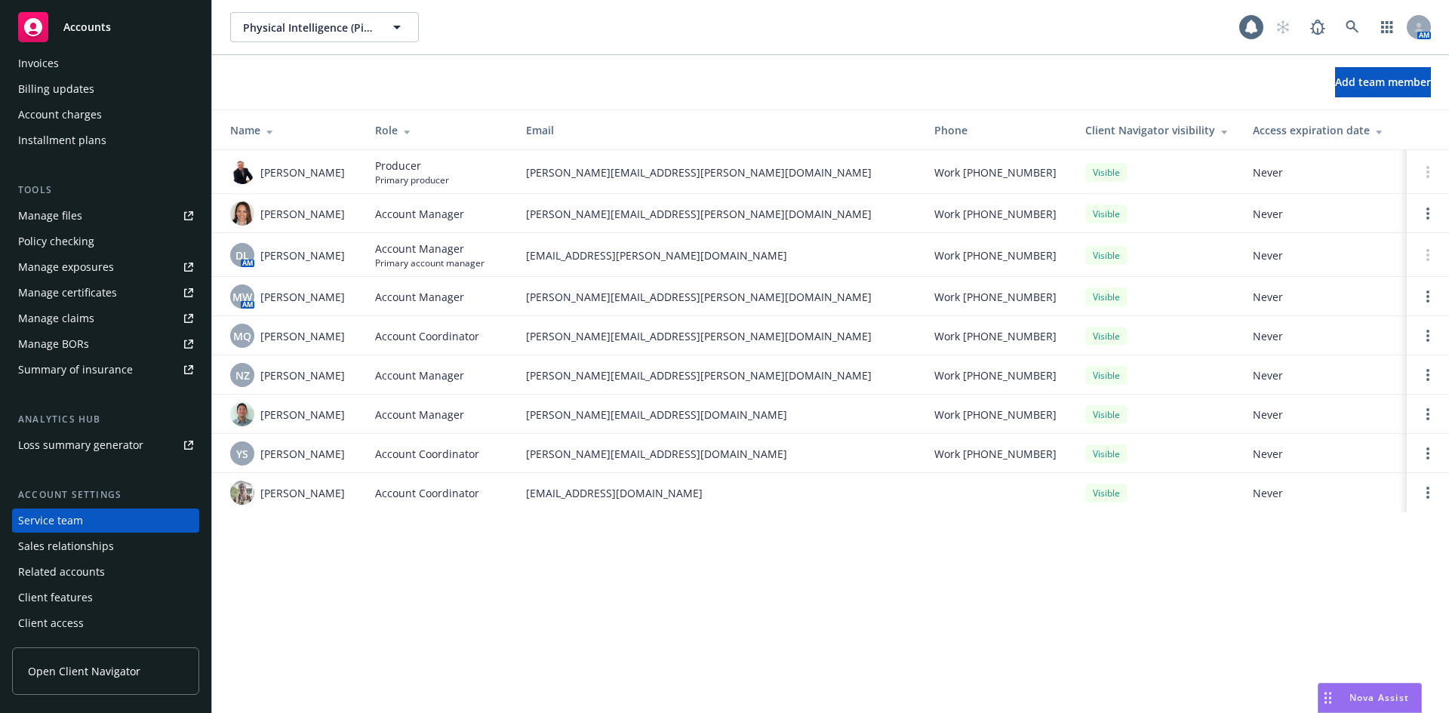
drag, startPoint x: 121, startPoint y: 395, endPoint x: 136, endPoint y: 324, distance: 72.5
click at [121, 395] on div "Overview Coverage Policies Policy changes SSC Cases Quoting plans Contacts Cont…" at bounding box center [105, 203] width 187 height 865
